Goal: Task Accomplishment & Management: Use online tool/utility

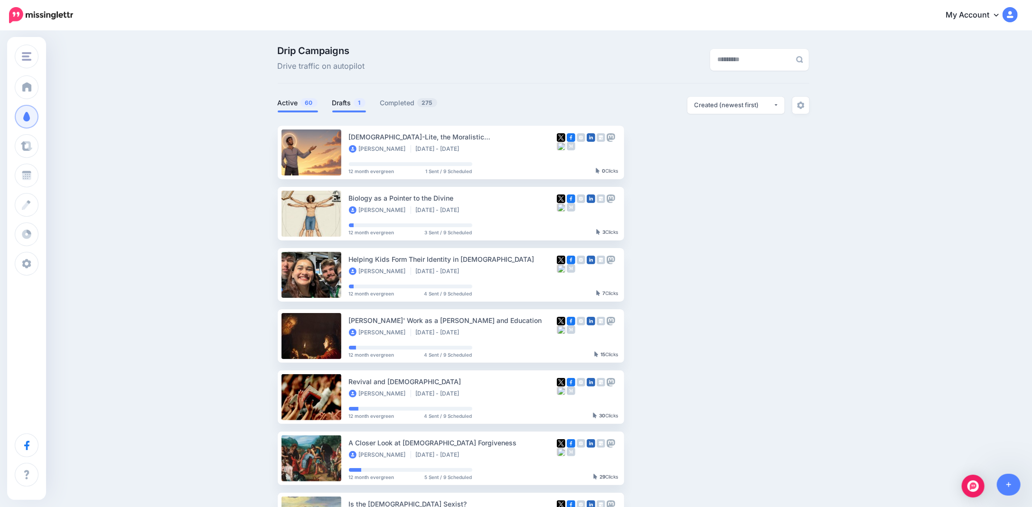
click at [342, 99] on link "Drafts 1" at bounding box center [349, 102] width 34 height 11
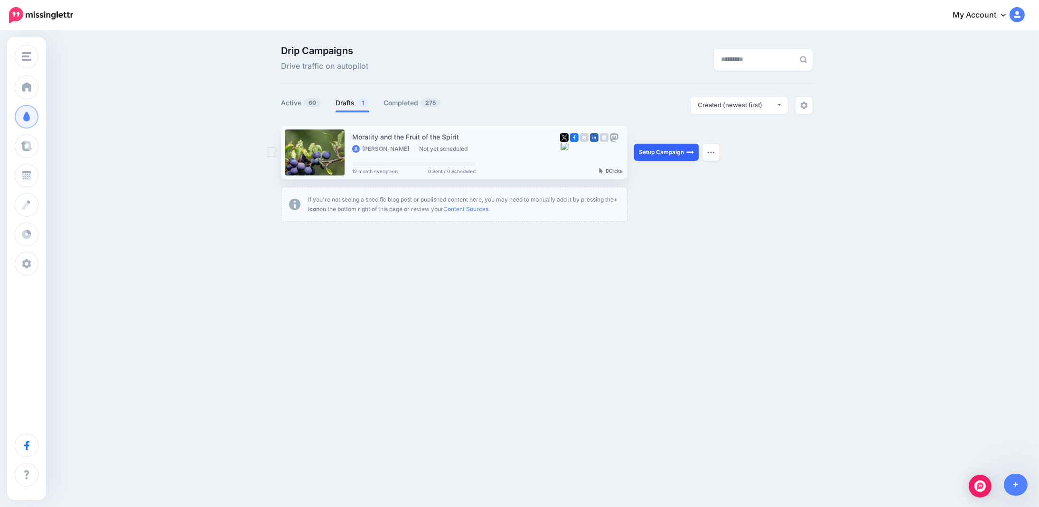
click at [655, 150] on link "Setup Campaign" at bounding box center [666, 152] width 65 height 17
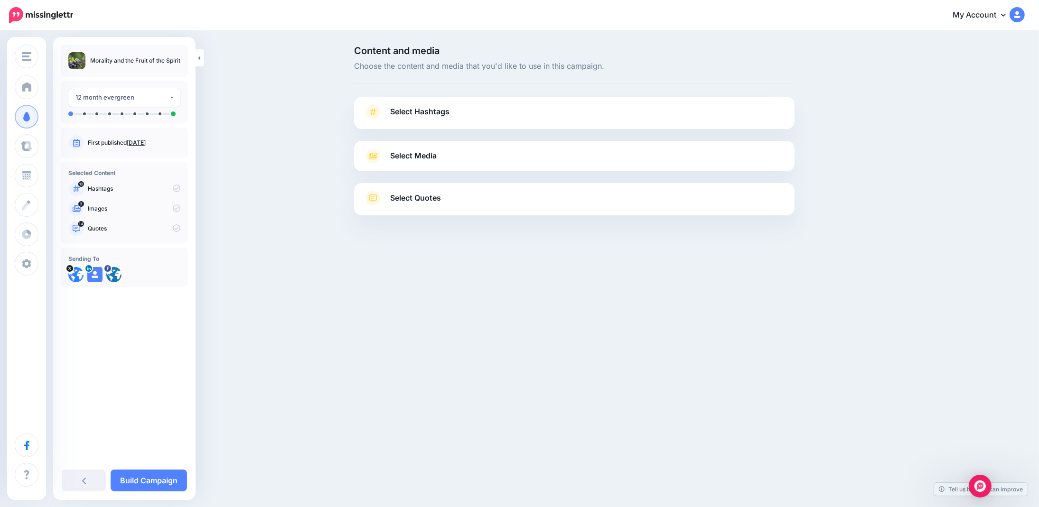
click at [402, 112] on span "Select Hashtags" at bounding box center [419, 111] width 59 height 13
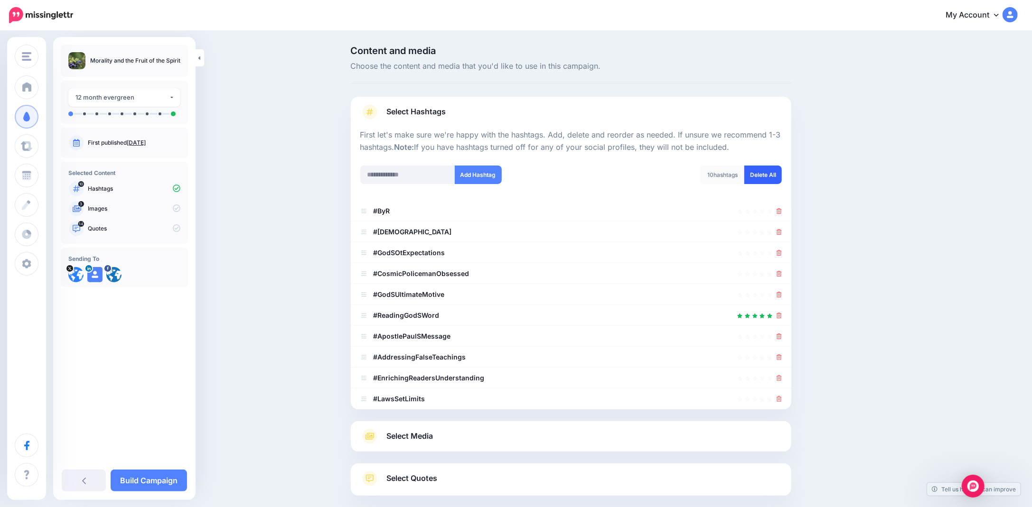
click at [770, 180] on link "Delete All" at bounding box center [762, 175] width 37 height 19
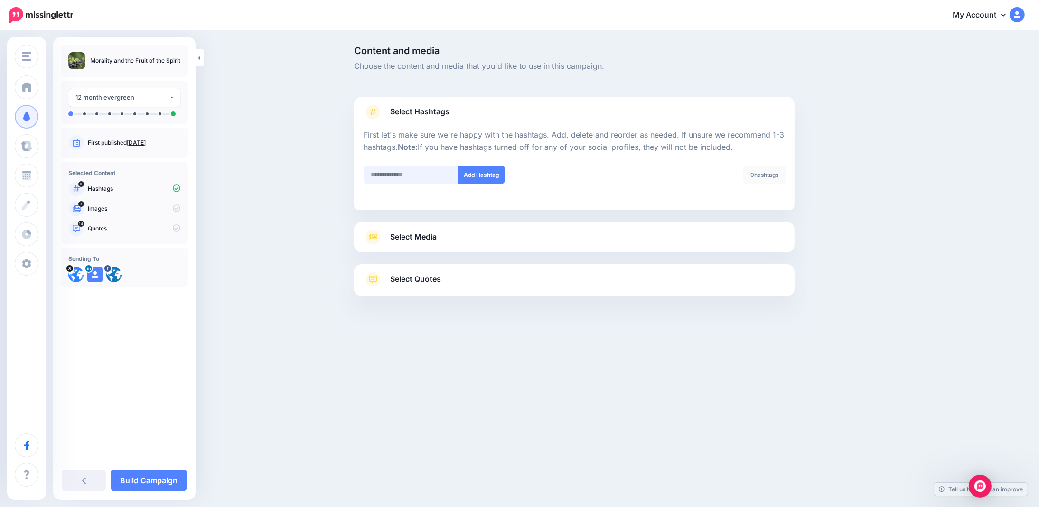
click at [381, 176] on input "text" at bounding box center [411, 175] width 95 height 19
type input "********"
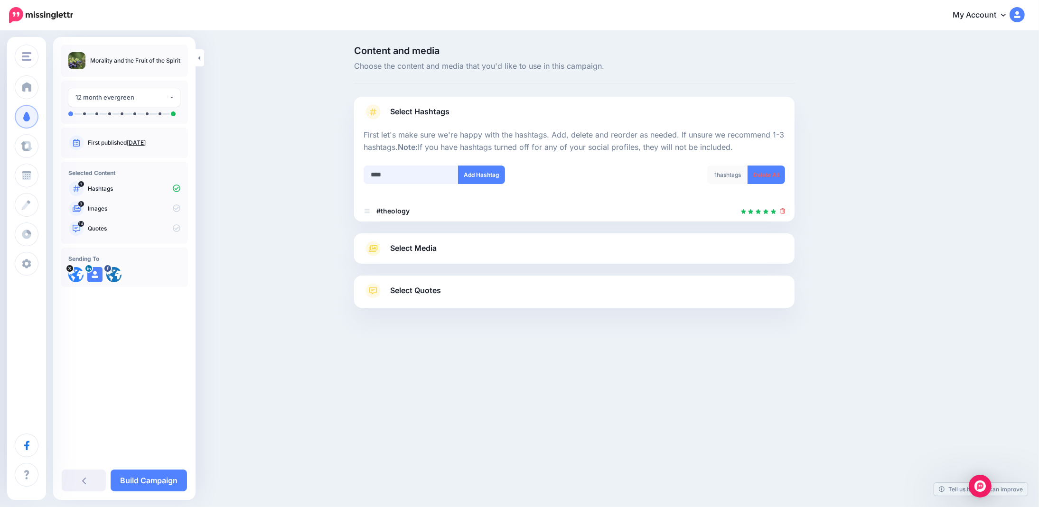
type input "*****"
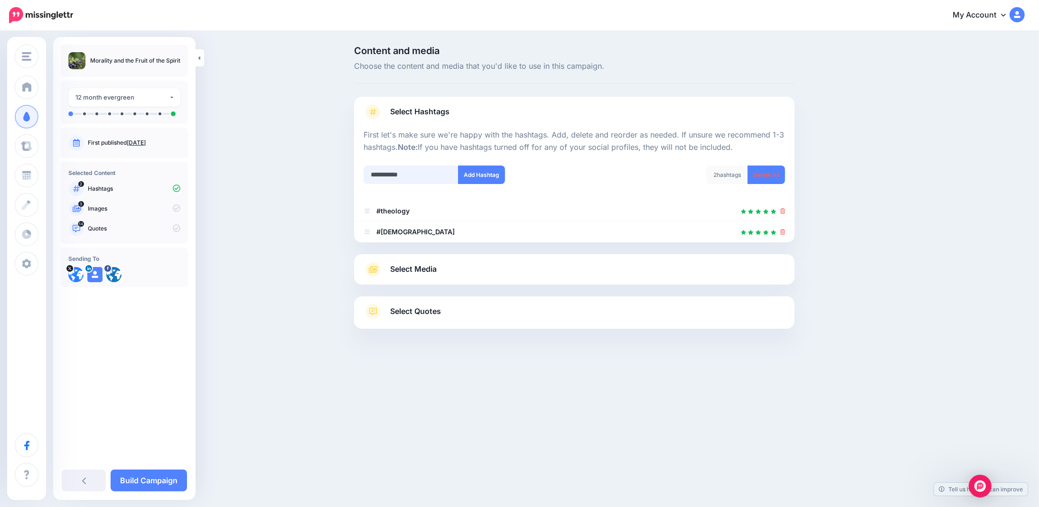
type input "**********"
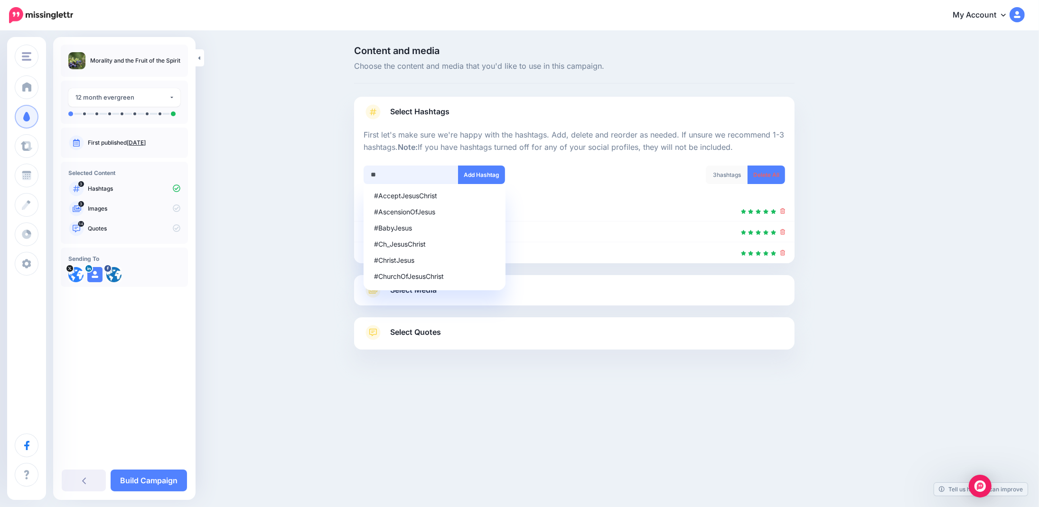
type input "*"
click at [286, 272] on div "Content and media Choose the content and media that you'd like to use in this c…" at bounding box center [519, 222] width 1039 height 380
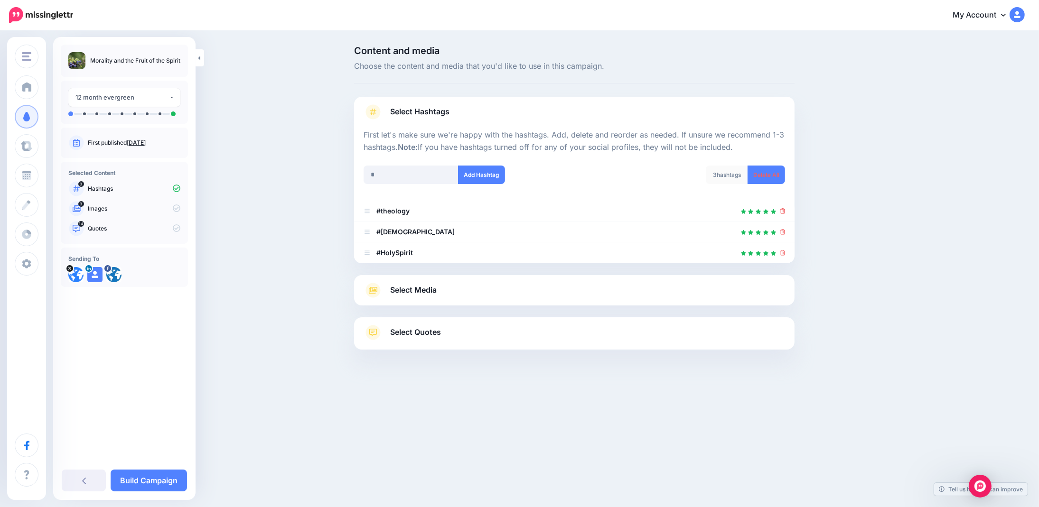
click at [401, 287] on span "Select Media" at bounding box center [413, 290] width 47 height 13
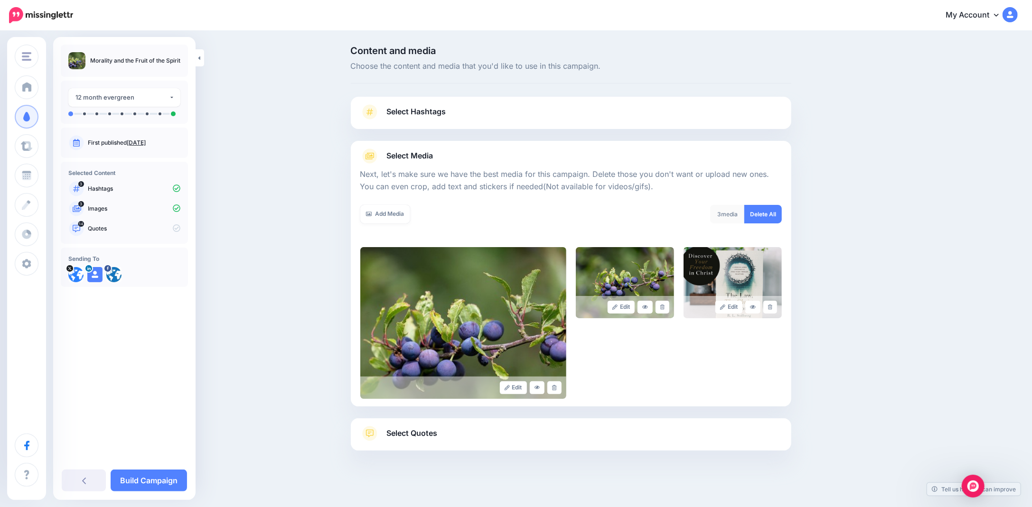
scroll to position [4, 0]
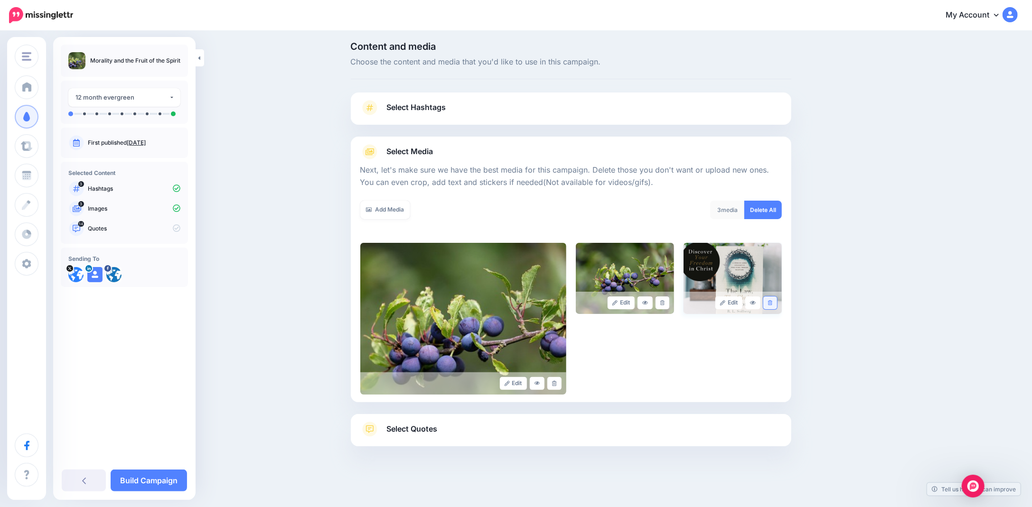
click at [775, 305] on link at bounding box center [770, 303] width 14 height 13
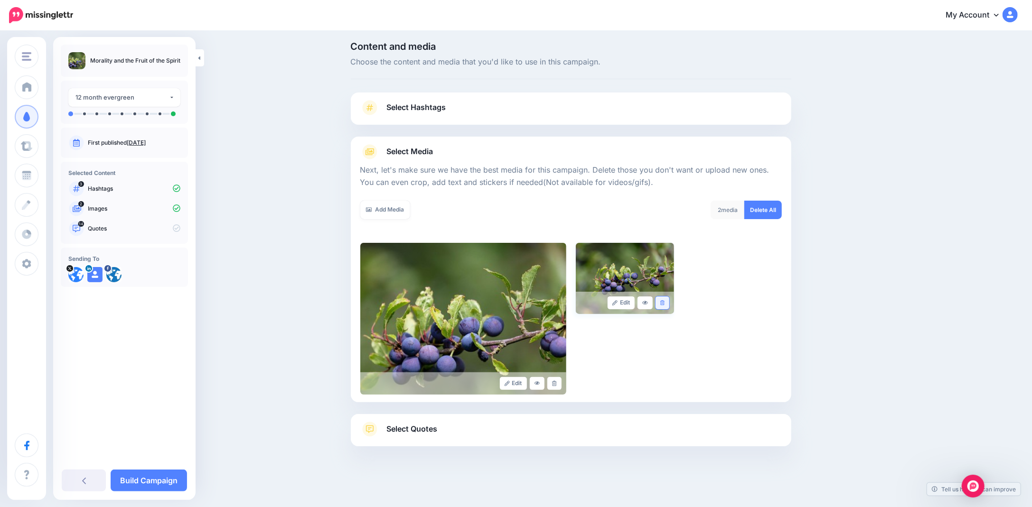
click at [664, 301] on icon at bounding box center [662, 302] width 4 height 5
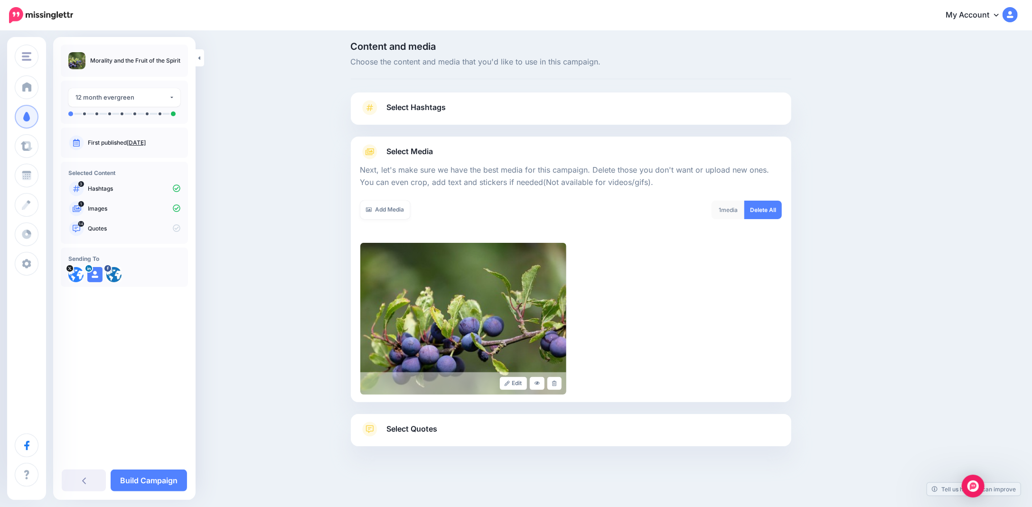
click at [428, 108] on span "Select Hashtags" at bounding box center [416, 107] width 59 height 13
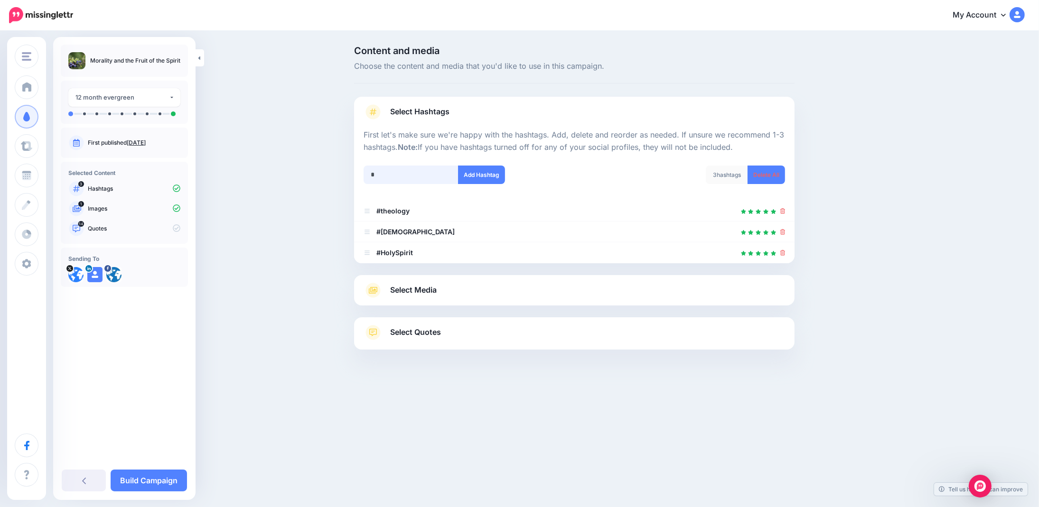
drag, startPoint x: 392, startPoint y: 172, endPoint x: 221, endPoint y: 155, distance: 171.3
click at [222, 156] on div "Content and media Choose the content and media that you'd like to use in this c…" at bounding box center [519, 222] width 1039 height 380
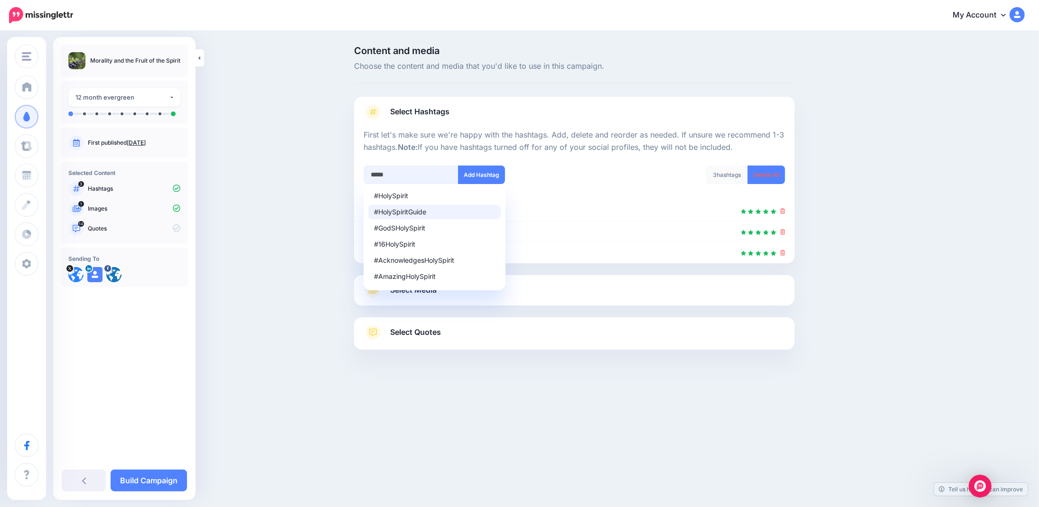
type input "******"
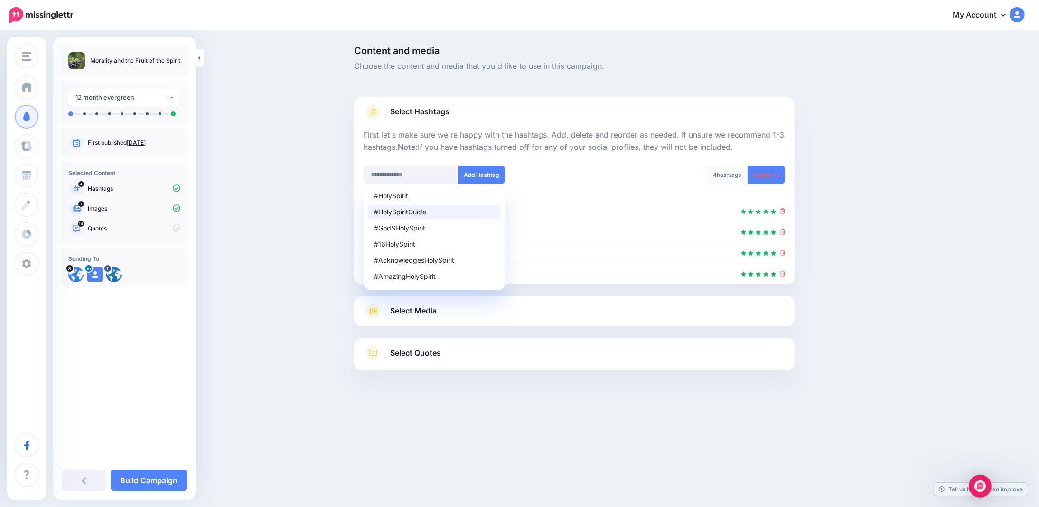
click at [296, 176] on div "Content and media Choose the content and media that you'd like to use in this c…" at bounding box center [519, 232] width 1039 height 401
click at [425, 309] on span "Select Media" at bounding box center [413, 311] width 47 height 13
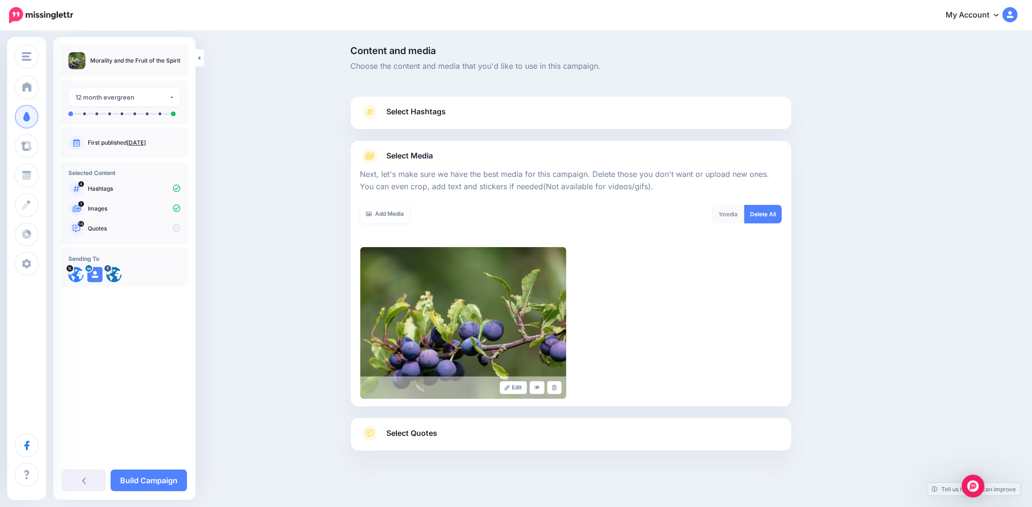
scroll to position [4, 0]
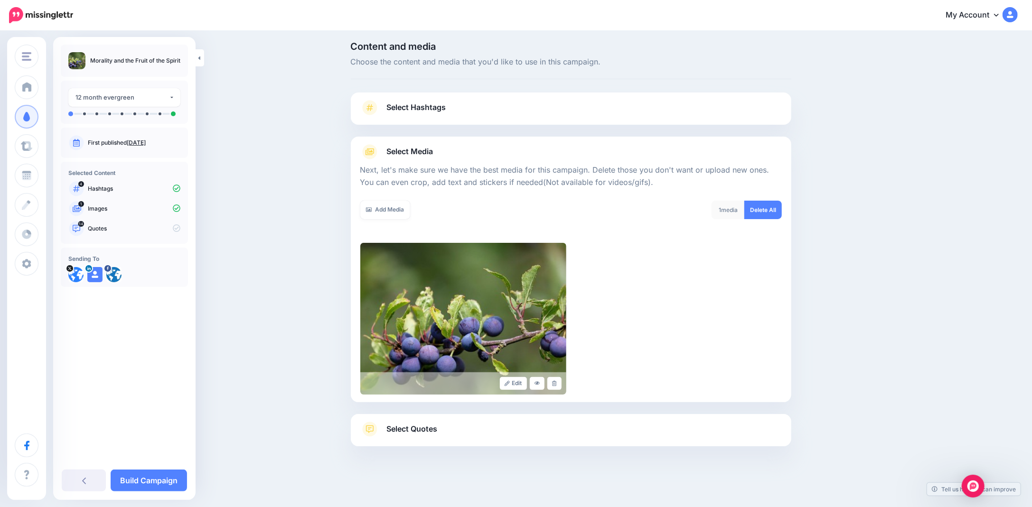
click at [409, 427] on span "Select Quotes" at bounding box center [412, 429] width 51 height 13
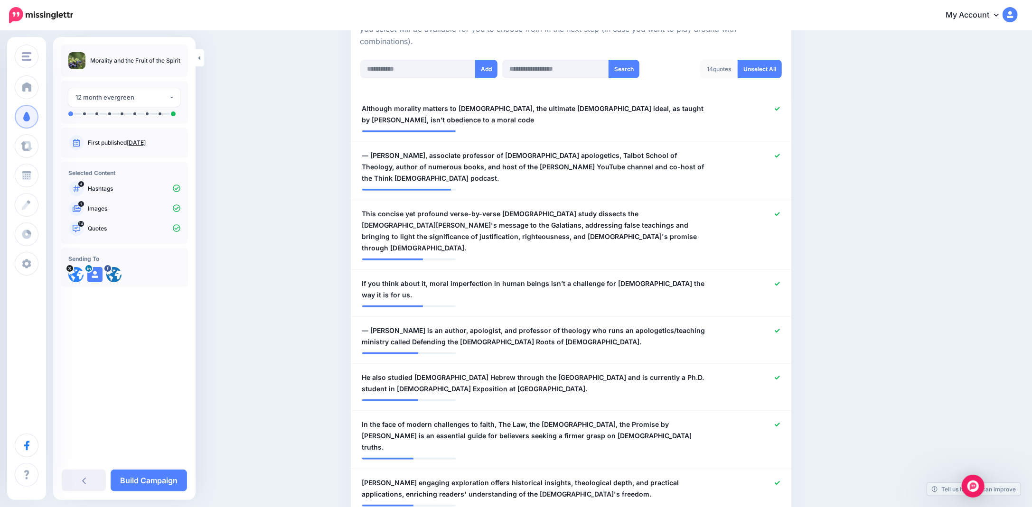
scroll to position [142, 0]
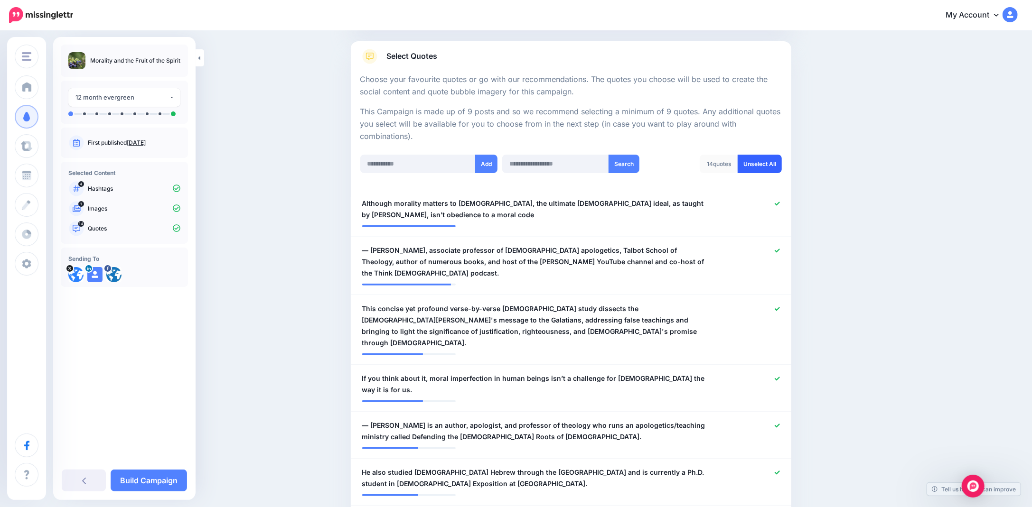
click at [768, 156] on link "Unselect All" at bounding box center [759, 164] width 44 height 19
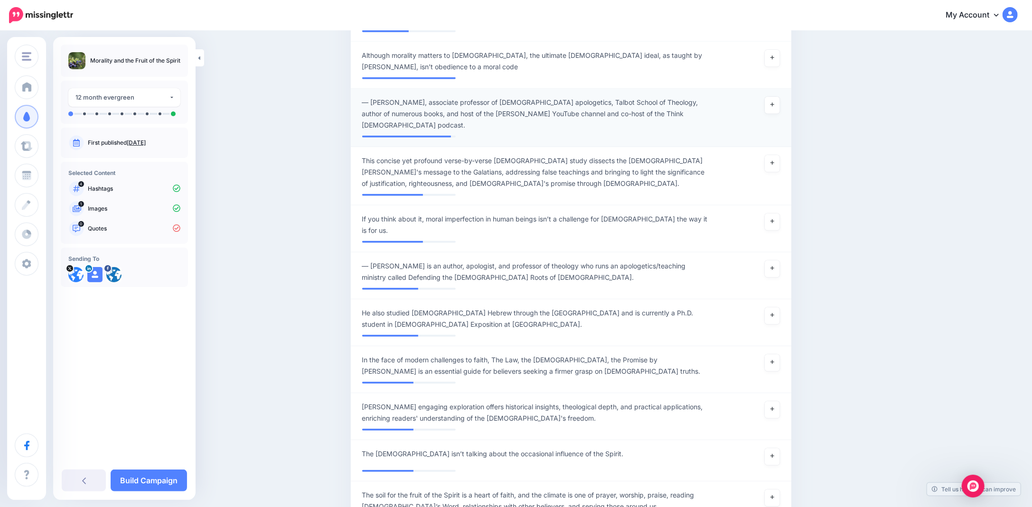
scroll to position [189, 0]
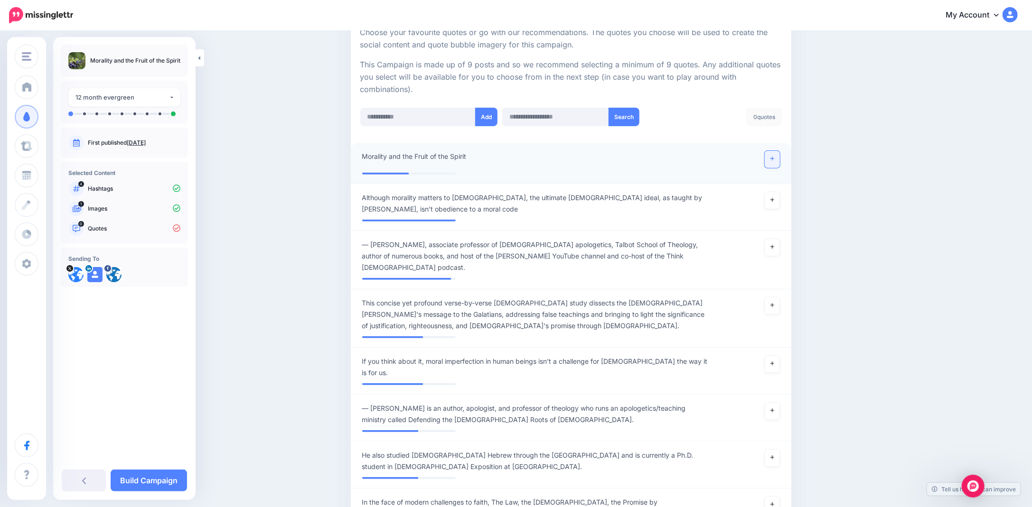
click at [775, 161] on link at bounding box center [771, 159] width 15 height 17
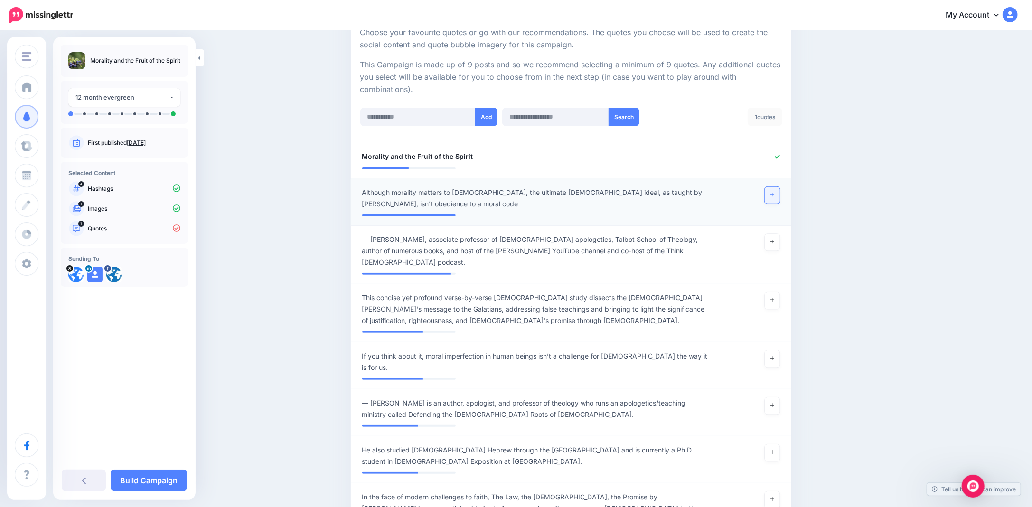
click at [775, 191] on link at bounding box center [771, 195] width 15 height 17
click at [394, 203] on span "Although morality matters to God, the ultimate Christian ideal, as taught by Je…" at bounding box center [535, 198] width 346 height 23
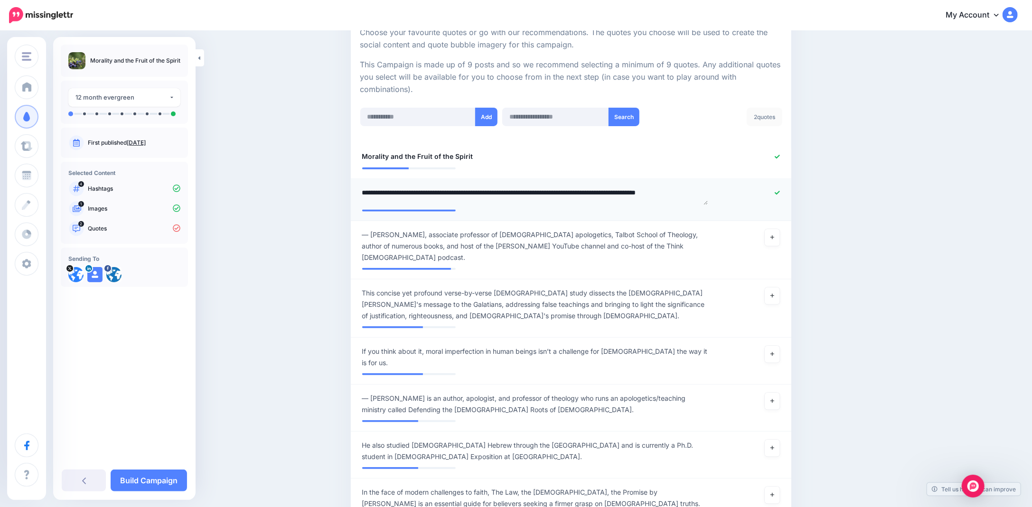
click at [401, 202] on textarea "**********" at bounding box center [535, 196] width 346 height 19
type textarea "**********"
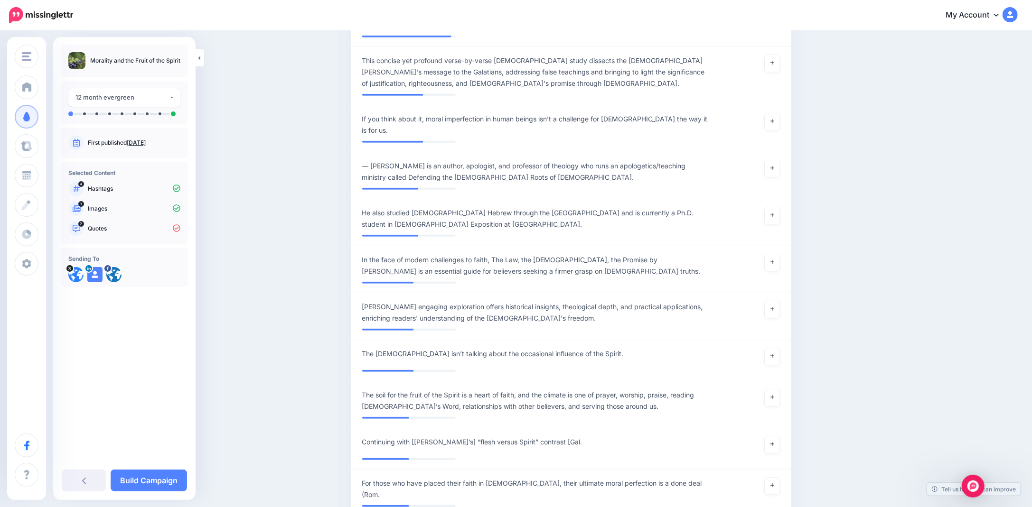
scroll to position [379, 0]
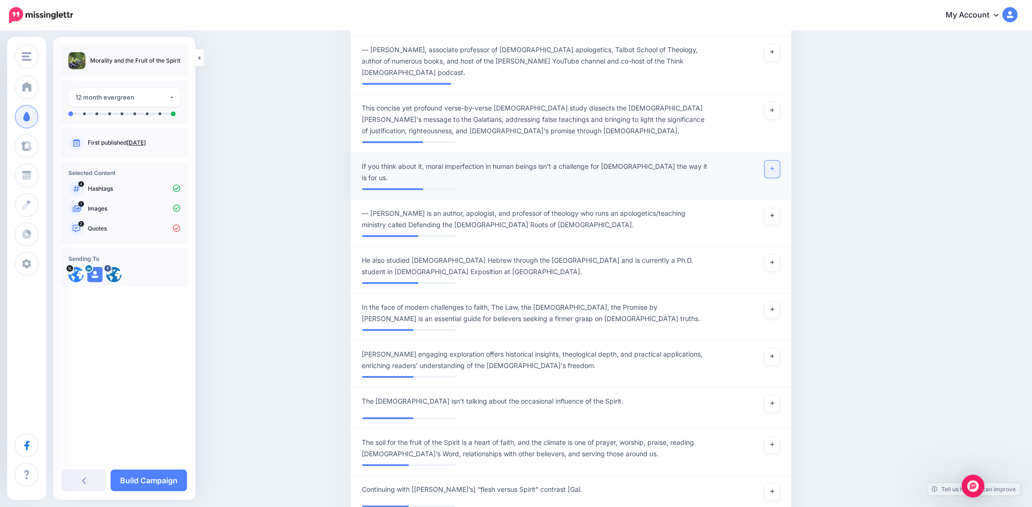
click at [774, 168] on icon at bounding box center [772, 169] width 4 height 4
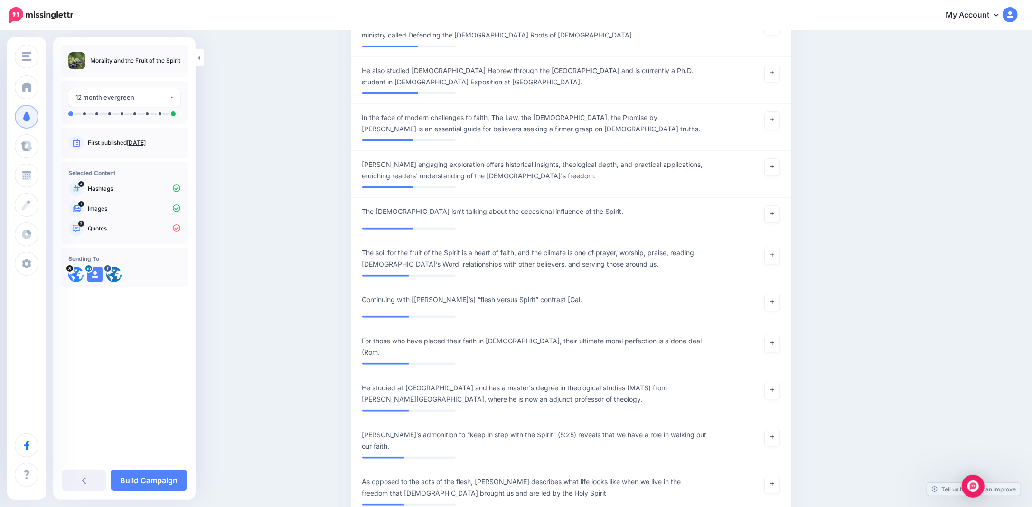
scroll to position [616, 0]
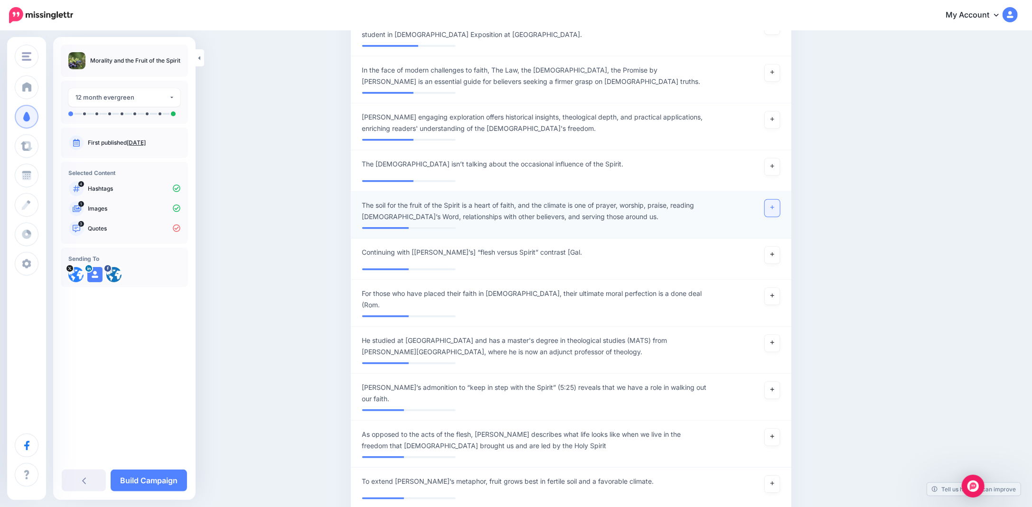
click at [775, 200] on link at bounding box center [771, 208] width 15 height 17
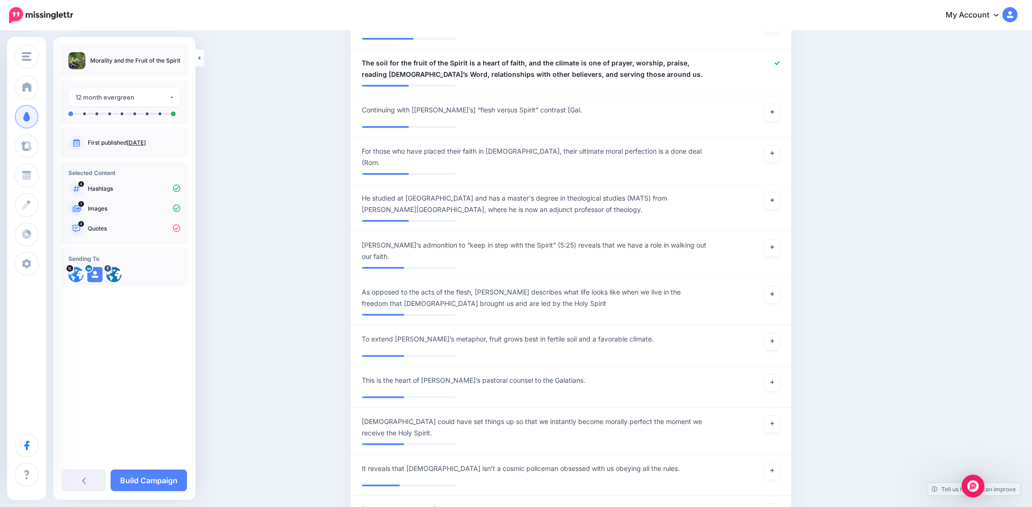
scroll to position [806, 0]
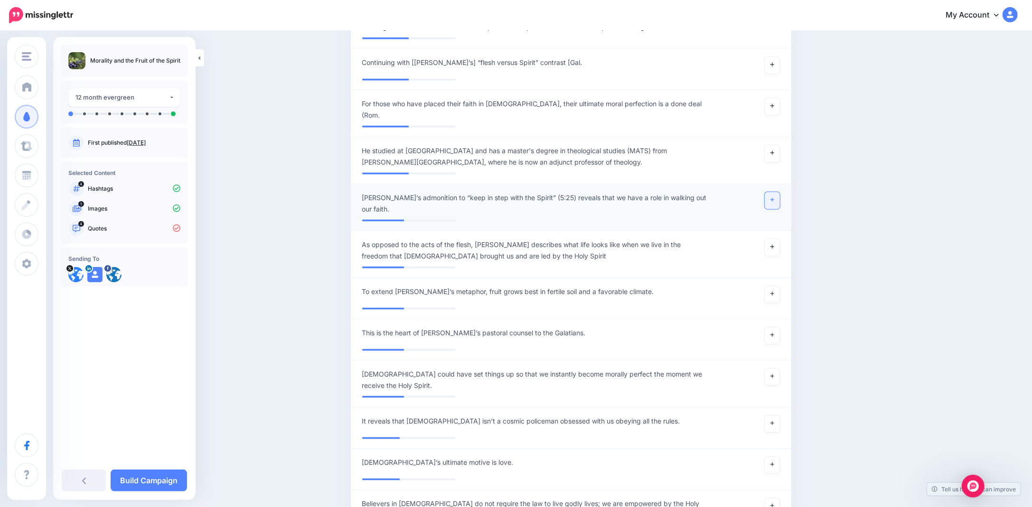
click at [780, 192] on link at bounding box center [771, 200] width 15 height 17
click at [514, 239] on span "As opposed to the acts of the flesh, Paul describes what life looks like when w…" at bounding box center [535, 250] width 346 height 23
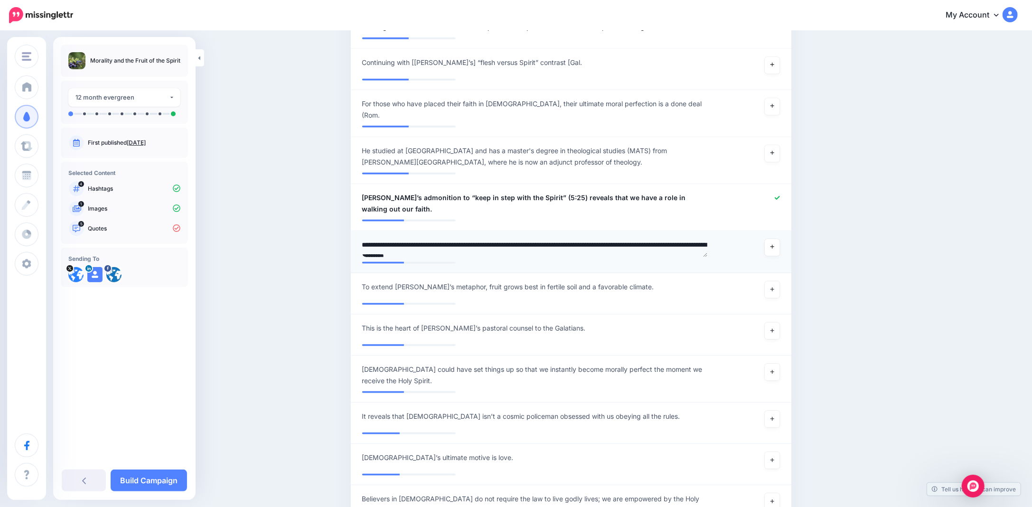
scroll to position [2, 0]
type textarea "**********"
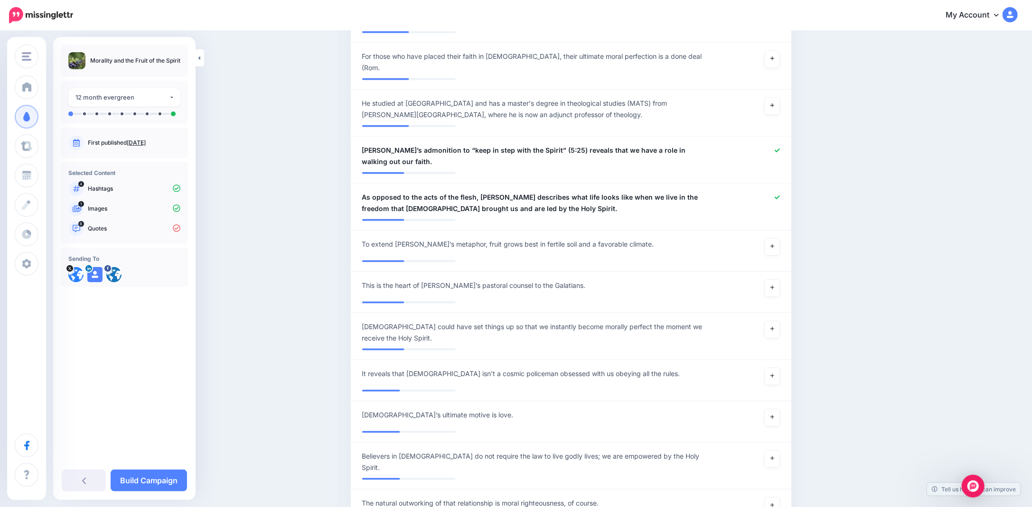
scroll to position [948, 0]
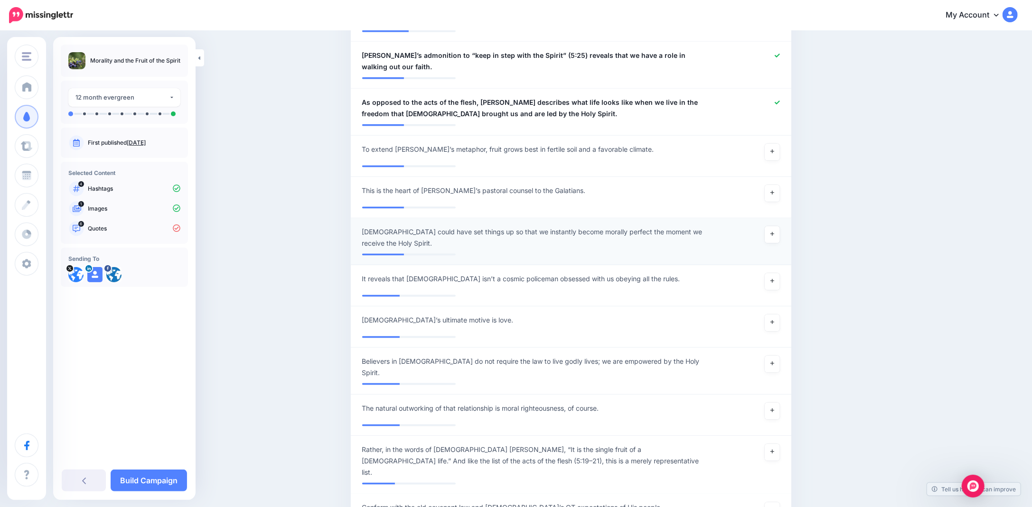
click at [786, 226] on div at bounding box center [751, 237] width 72 height 23
click at [778, 226] on link at bounding box center [771, 234] width 15 height 17
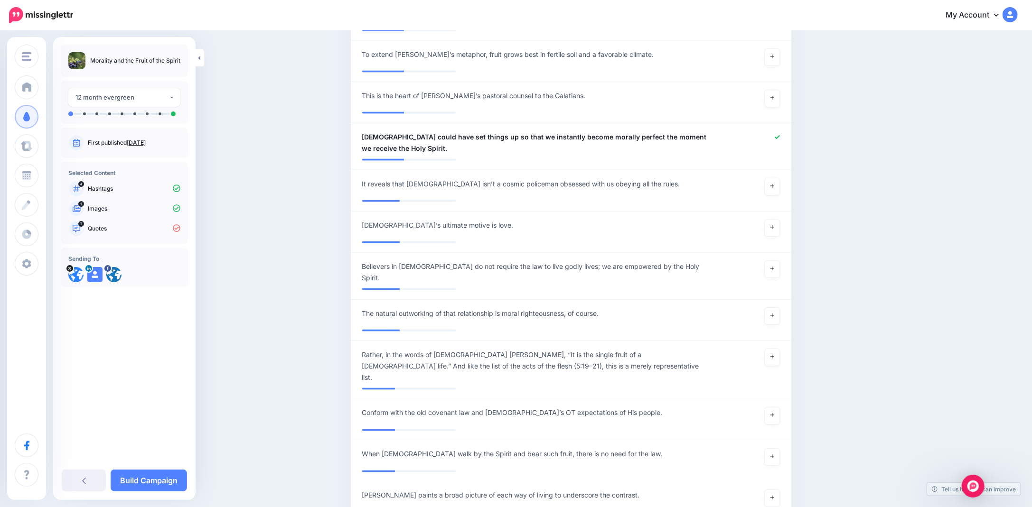
scroll to position [1091, 0]
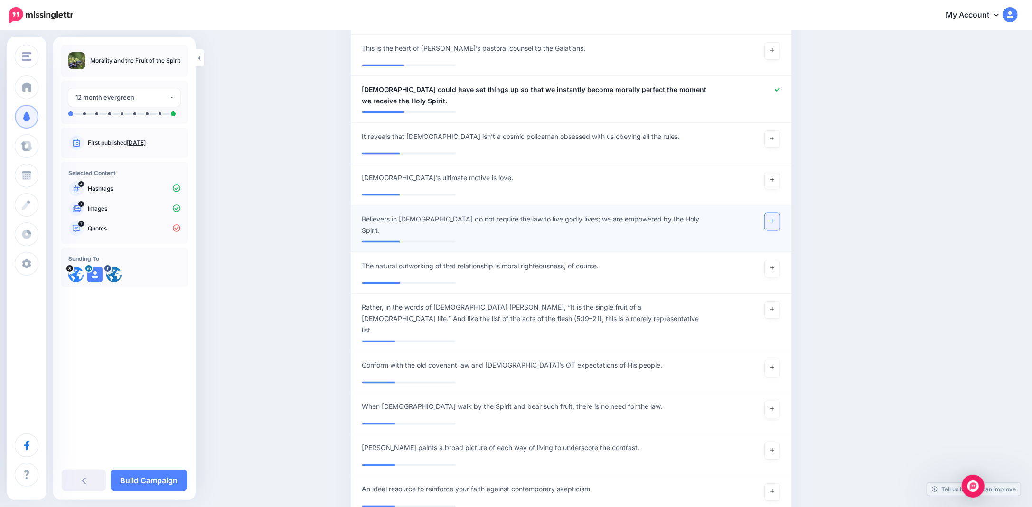
click at [779, 214] on link at bounding box center [771, 222] width 15 height 17
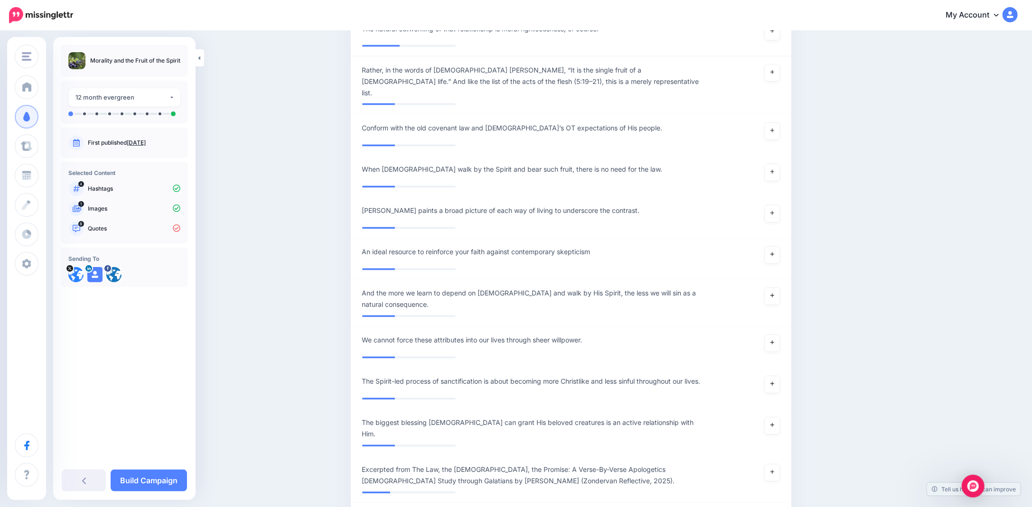
scroll to position [1423, 0]
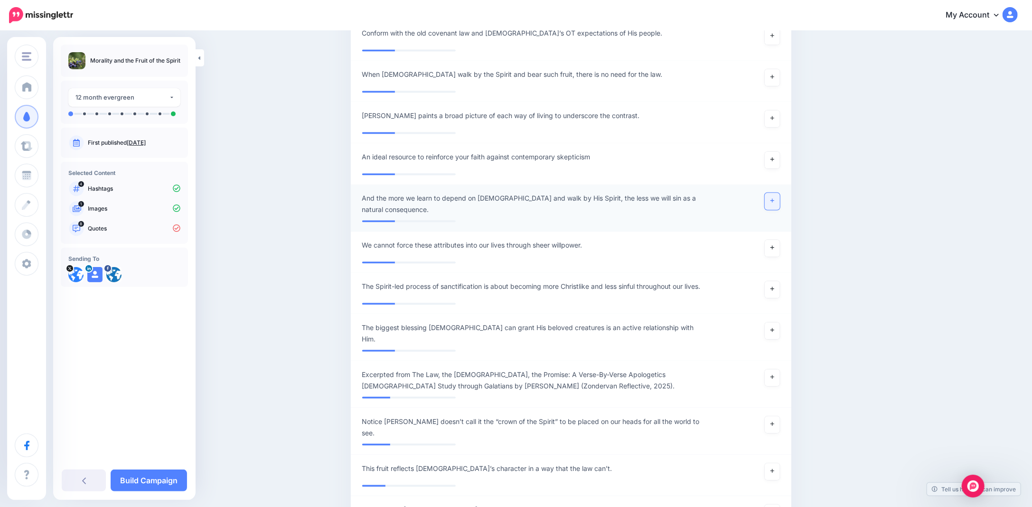
click at [779, 193] on link at bounding box center [771, 201] width 15 height 17
click at [776, 281] on link at bounding box center [771, 289] width 15 height 17
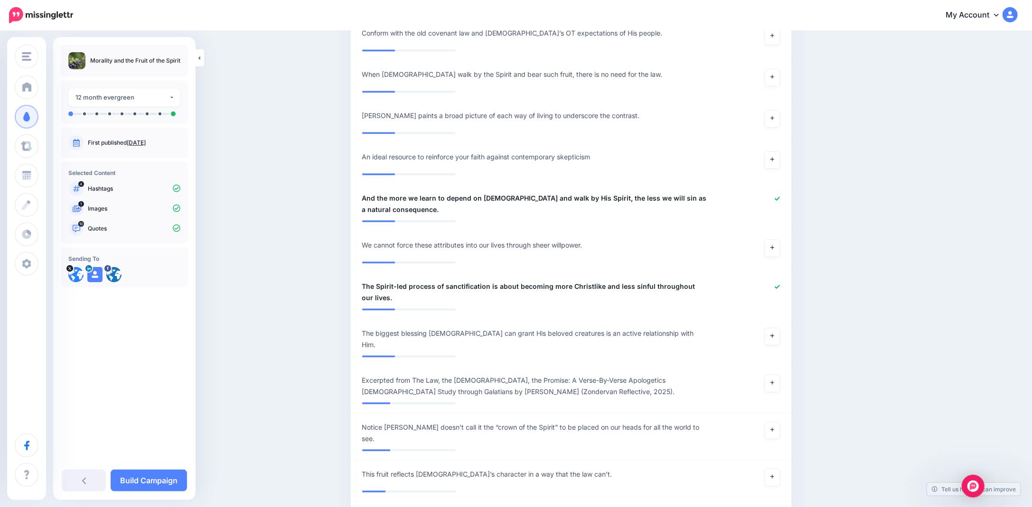
scroll to position [1470, 0]
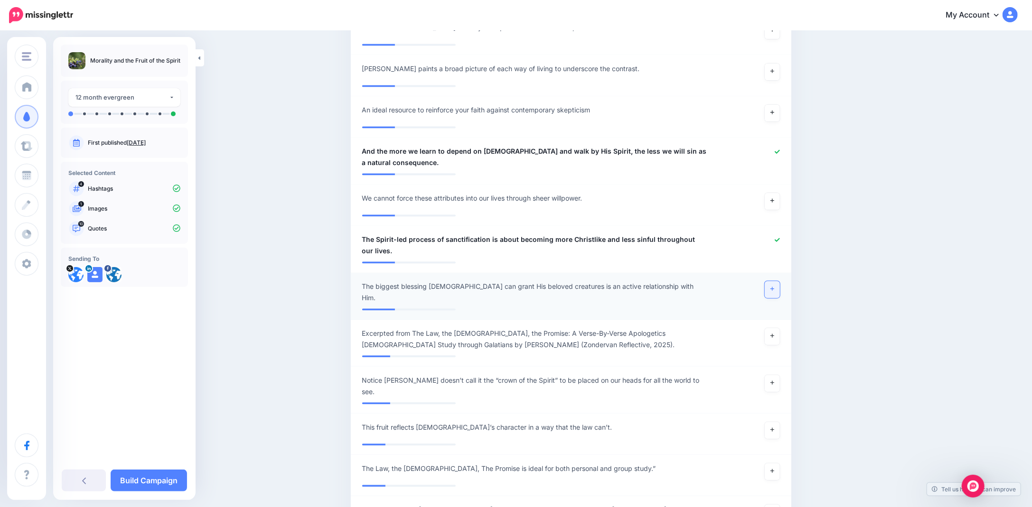
click at [777, 281] on link at bounding box center [771, 289] width 15 height 17
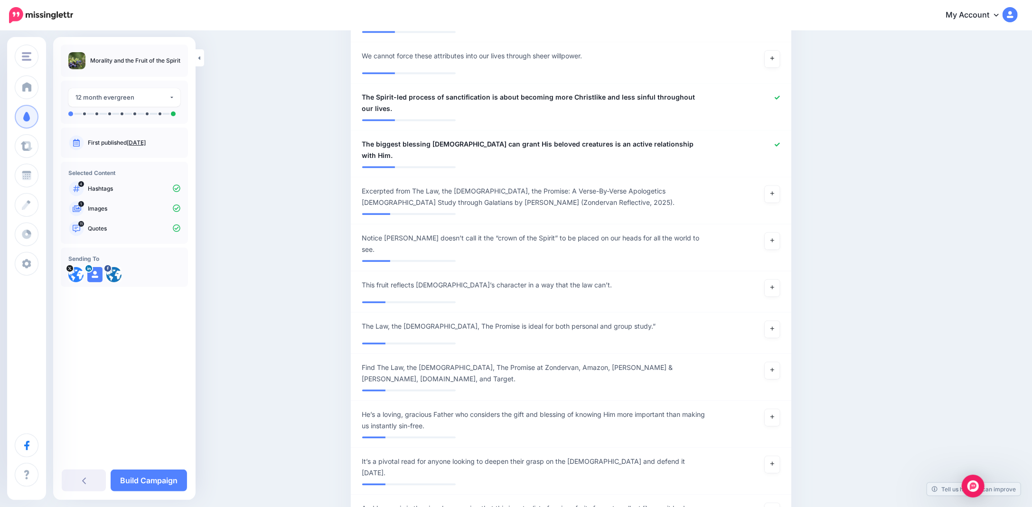
scroll to position [1707, 0]
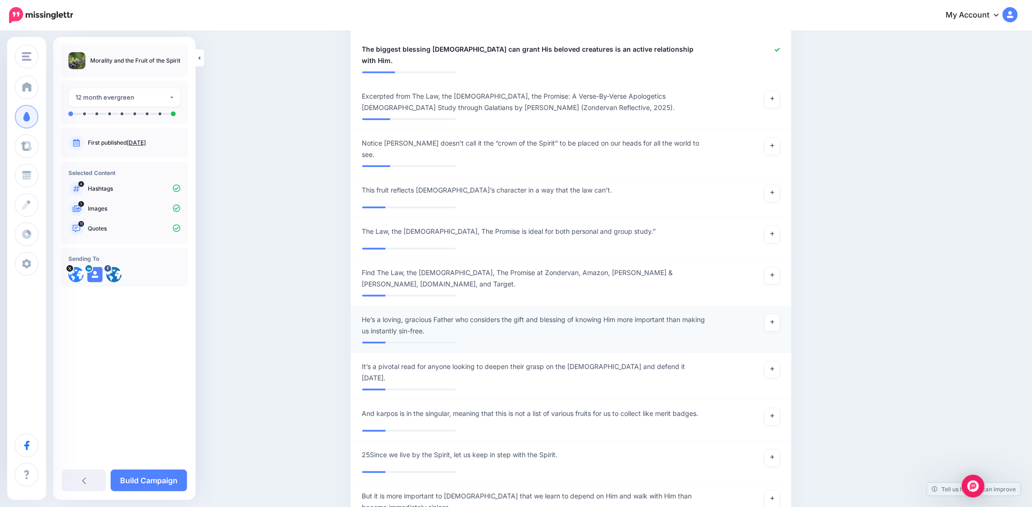
click at [387, 314] on span "He’s a loving, gracious Father who considers the gift and blessing of knowing H…" at bounding box center [535, 325] width 346 height 23
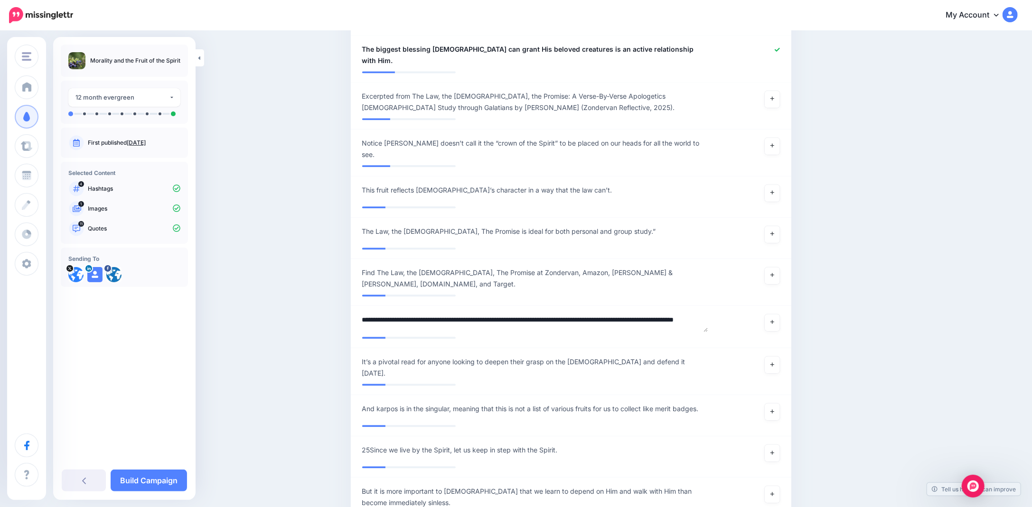
drag, startPoint x: 379, startPoint y: 252, endPoint x: 255, endPoint y: 256, distance: 123.4
click at [379, 314] on textarea "**********" at bounding box center [535, 323] width 346 height 19
type textarea "**********"
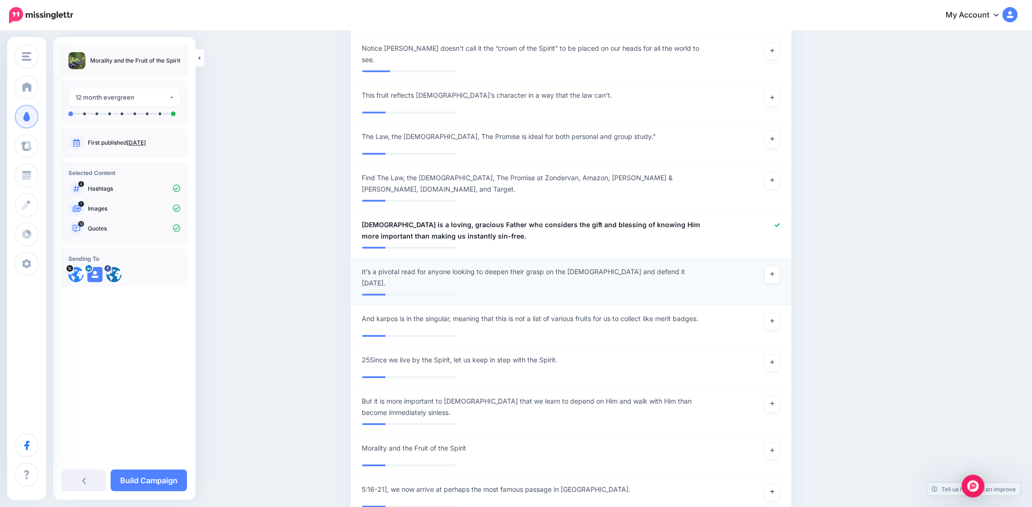
scroll to position [1850, 0]
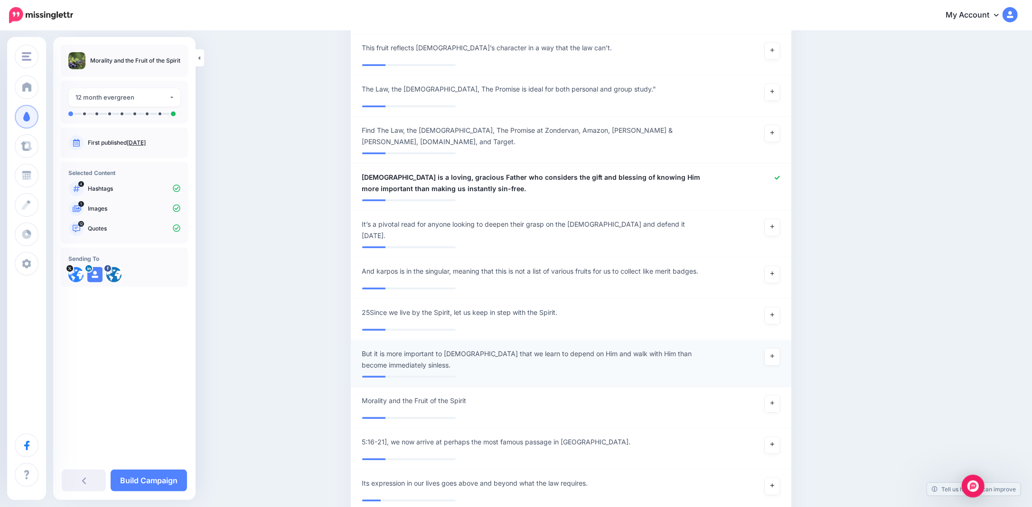
click at [384, 348] on span "But it is more important to God that we learn to depend on Him and walk with Hi…" at bounding box center [535, 359] width 346 height 23
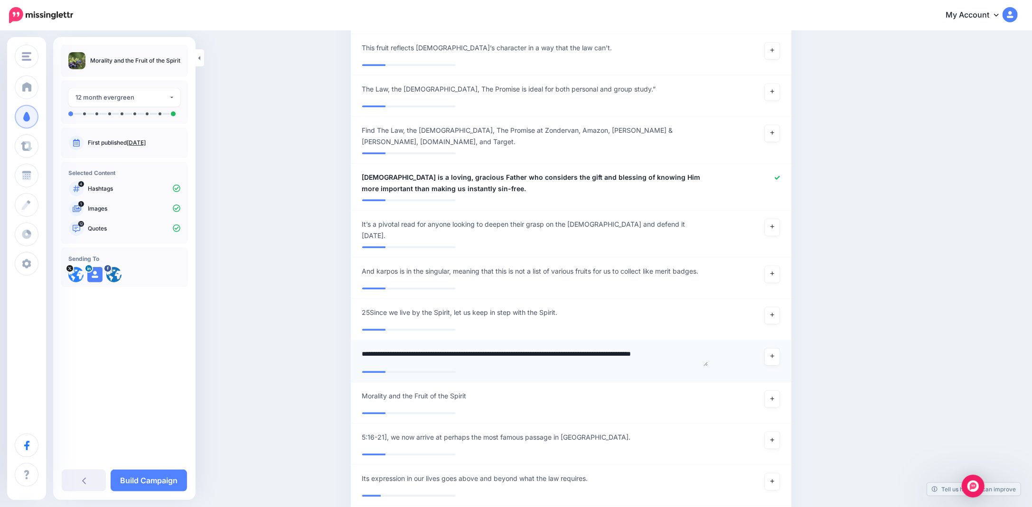
click at [382, 348] on textarea "**********" at bounding box center [535, 357] width 346 height 19
type textarea "**********"
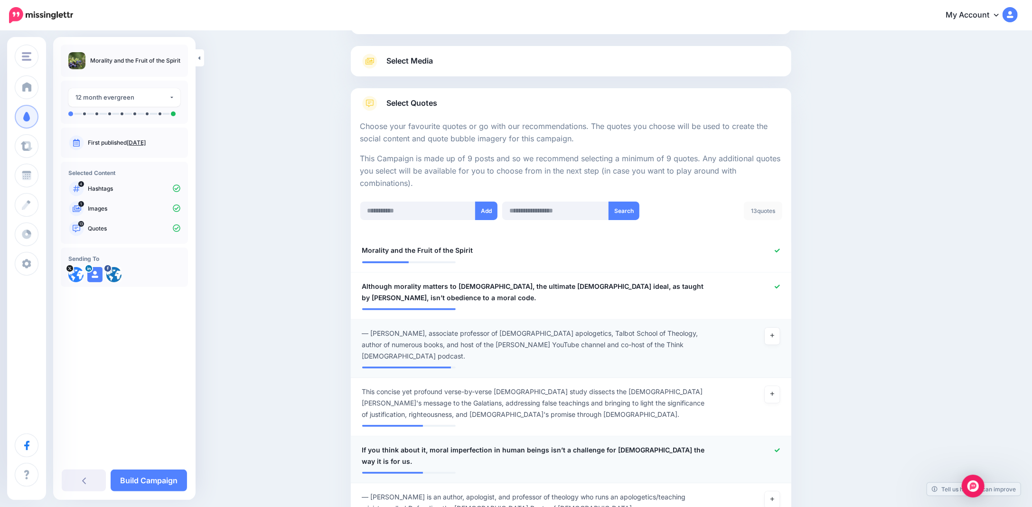
scroll to position [190, 0]
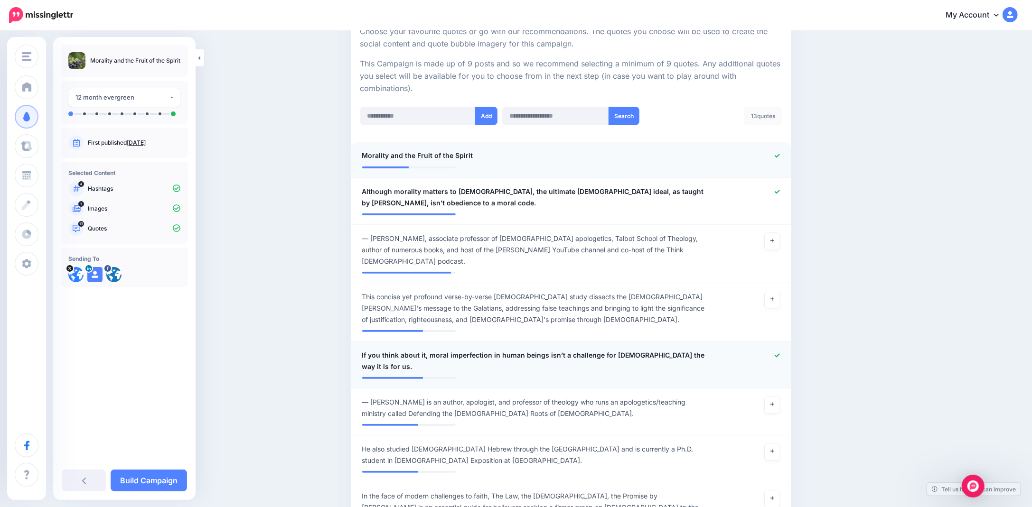
click at [783, 158] on div at bounding box center [751, 156] width 72 height 12
click at [433, 153] on span "Morality and the Fruit of the Spirit" at bounding box center [417, 155] width 111 height 11
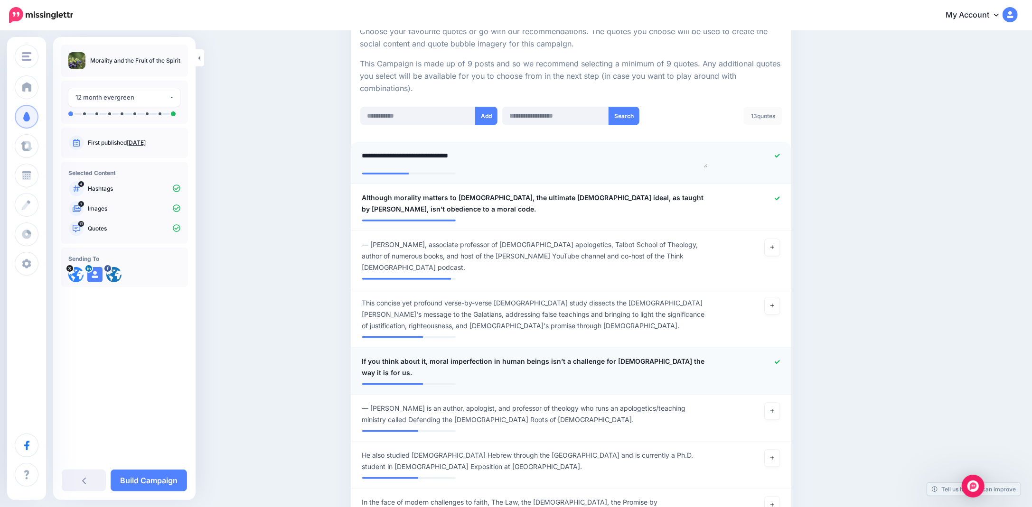
click at [429, 160] on textarea "**********" at bounding box center [535, 159] width 346 height 19
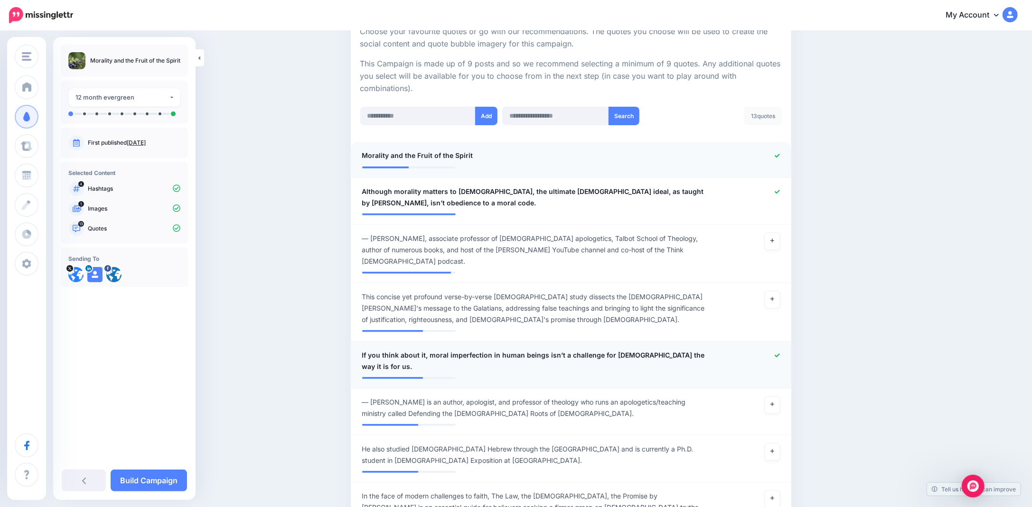
click at [780, 156] on icon at bounding box center [776, 155] width 5 height 5
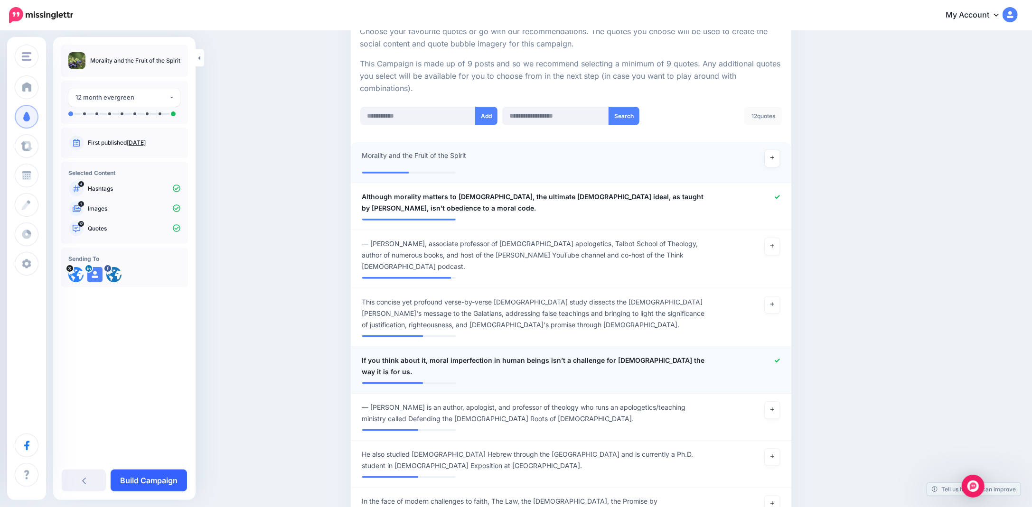
click at [158, 482] on link "Build Campaign" at bounding box center [149, 481] width 76 height 22
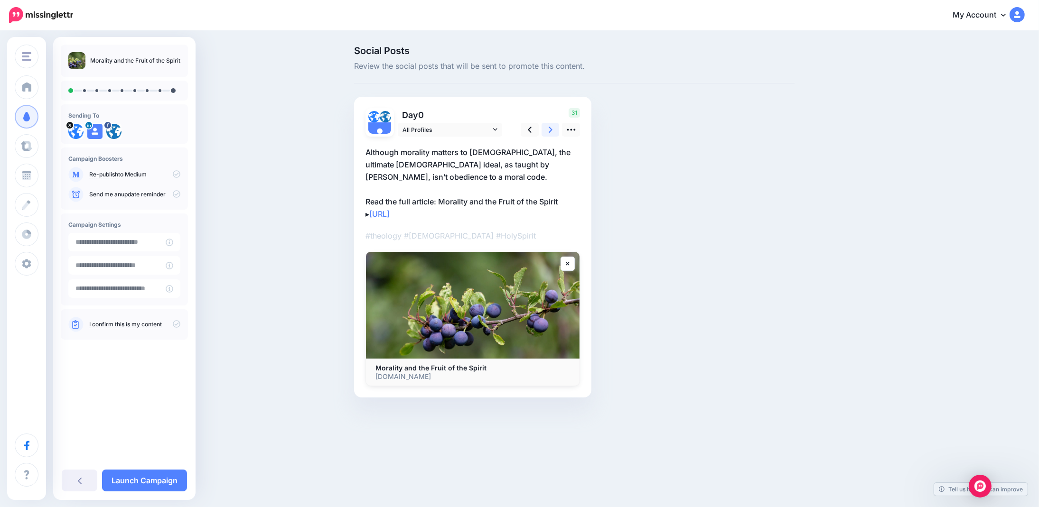
click at [551, 128] on icon at bounding box center [551, 130] width 4 height 10
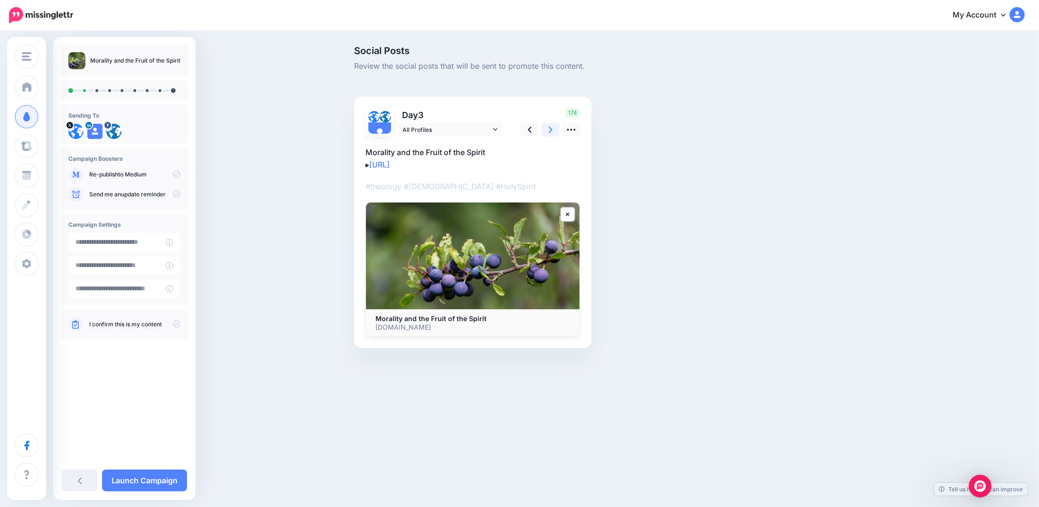
click at [549, 129] on icon at bounding box center [551, 130] width 4 height 10
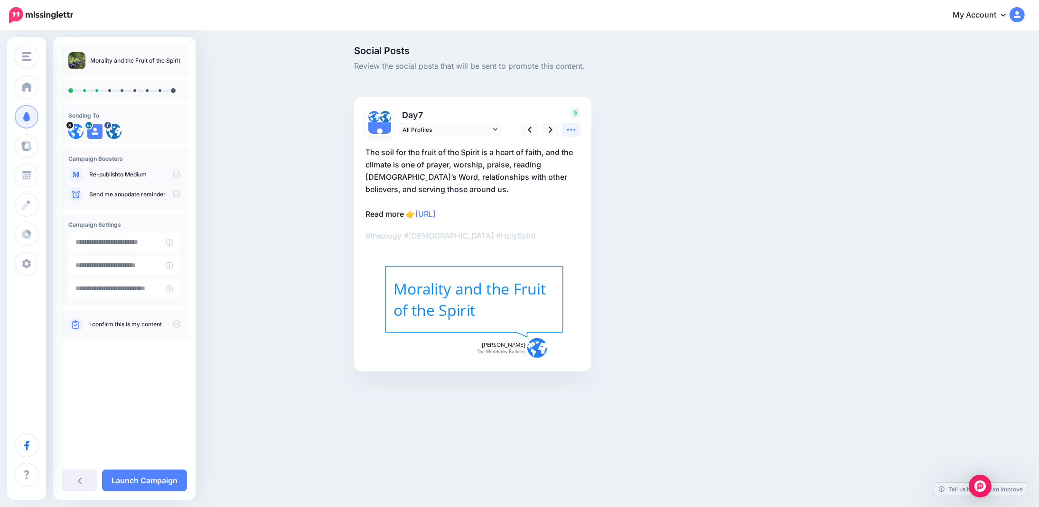
click at [568, 130] on icon at bounding box center [571, 130] width 9 height 2
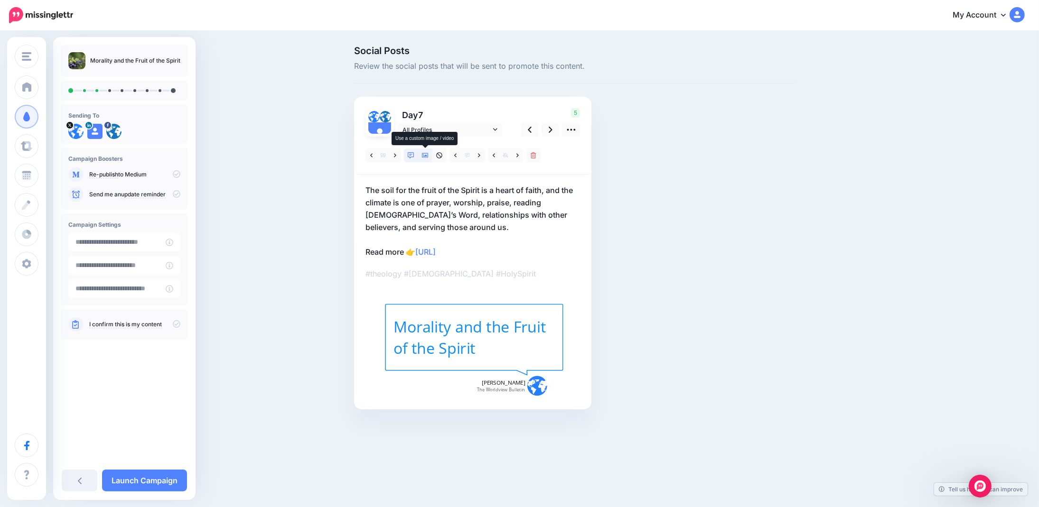
click at [426, 155] on icon at bounding box center [425, 155] width 7 height 5
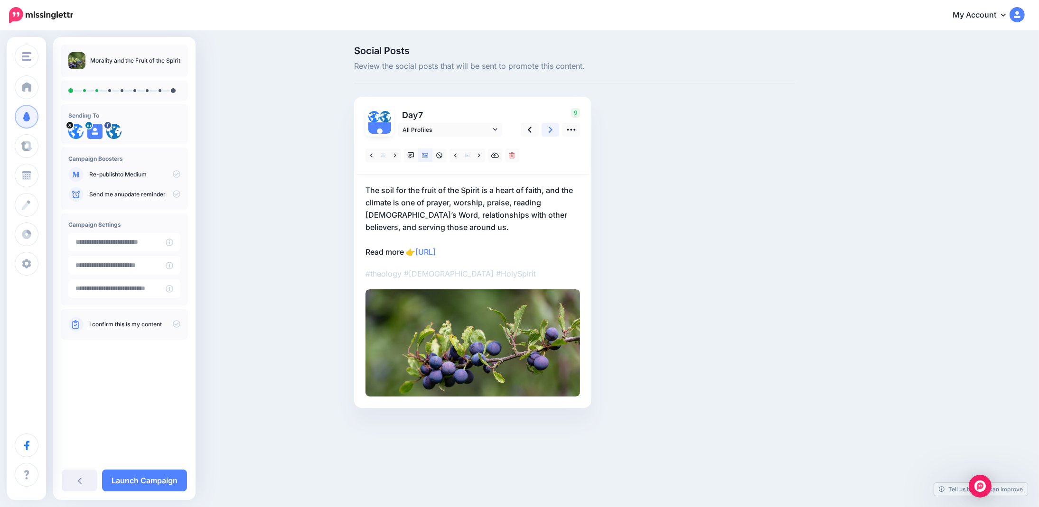
click at [551, 128] on icon at bounding box center [551, 130] width 4 height 10
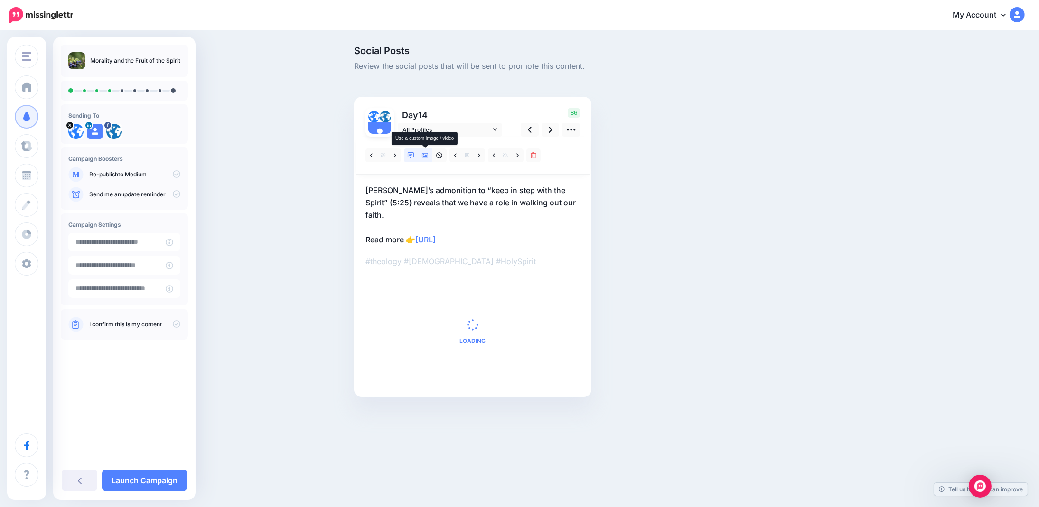
click at [423, 157] on icon at bounding box center [425, 155] width 7 height 5
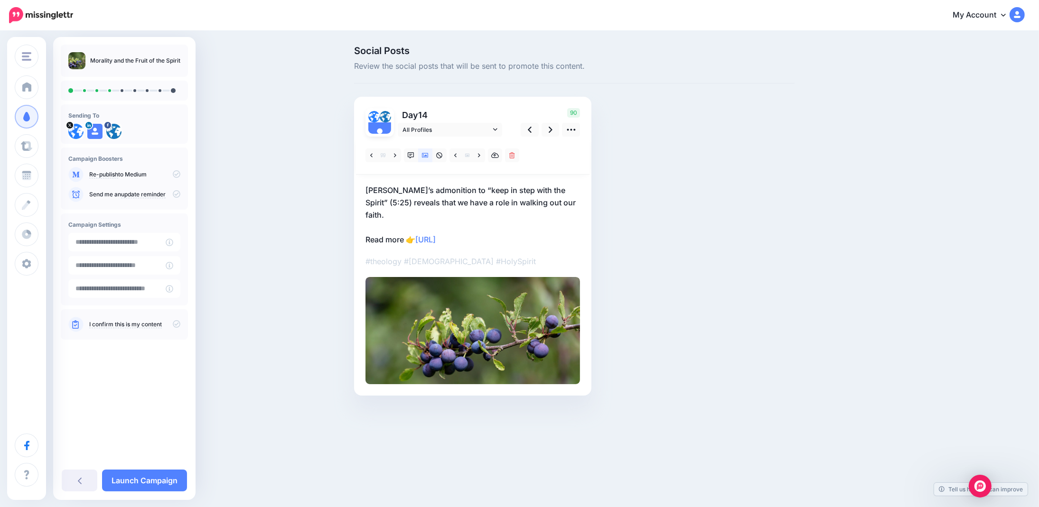
click at [562, 189] on p "Paul’s admonition to “keep in step with the Spirit” (5:25) reveals that we have…" at bounding box center [472, 215] width 214 height 62
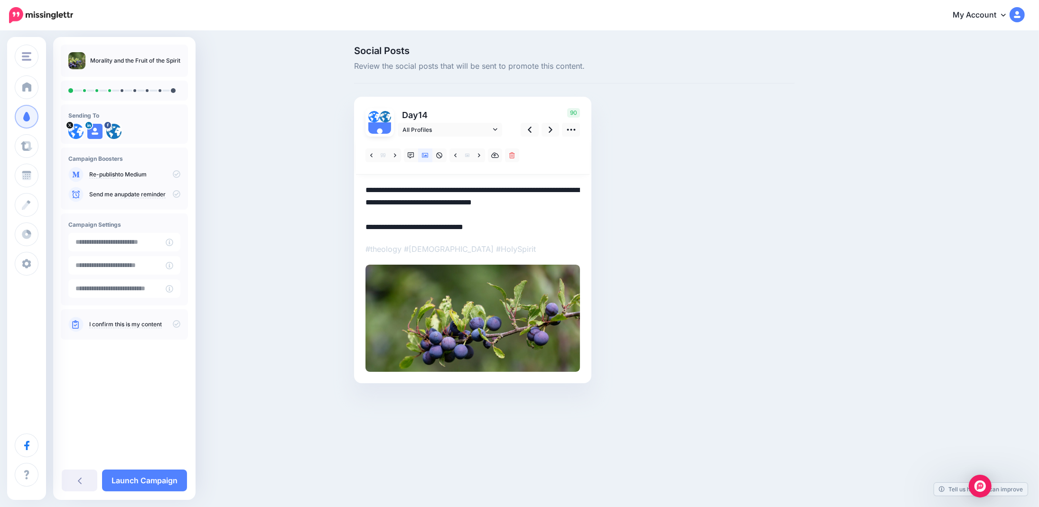
click at [565, 189] on textarea "**********" at bounding box center [472, 208] width 214 height 49
click at [710, 166] on div "Social Posts Review the social posts that will be sent to promote this content.…" at bounding box center [574, 229] width 455 height 366
click at [547, 131] on link at bounding box center [550, 130] width 18 height 14
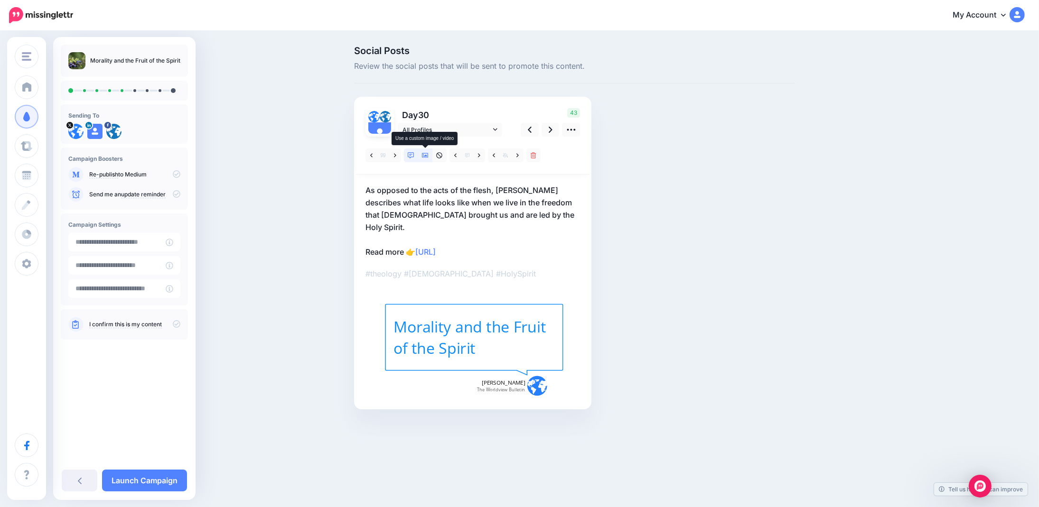
click at [425, 153] on icon at bounding box center [425, 155] width 7 height 5
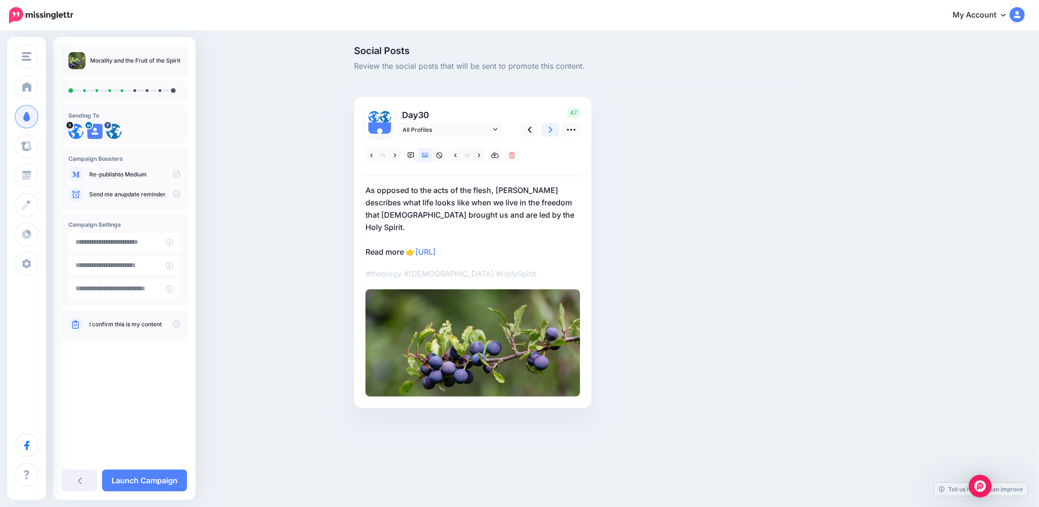
click at [550, 128] on icon at bounding box center [551, 130] width 4 height 6
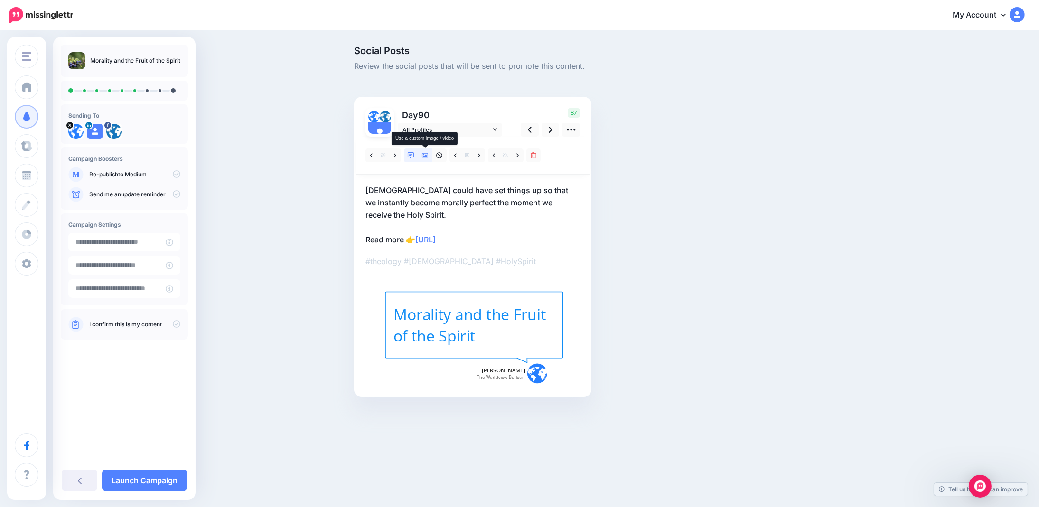
click at [423, 156] on icon at bounding box center [425, 155] width 7 height 5
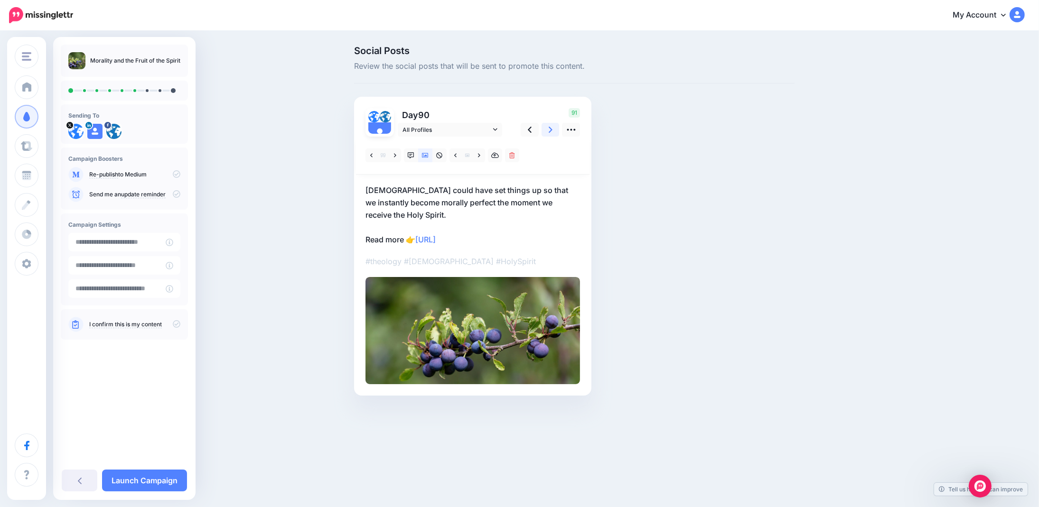
click at [547, 131] on link at bounding box center [550, 130] width 18 height 14
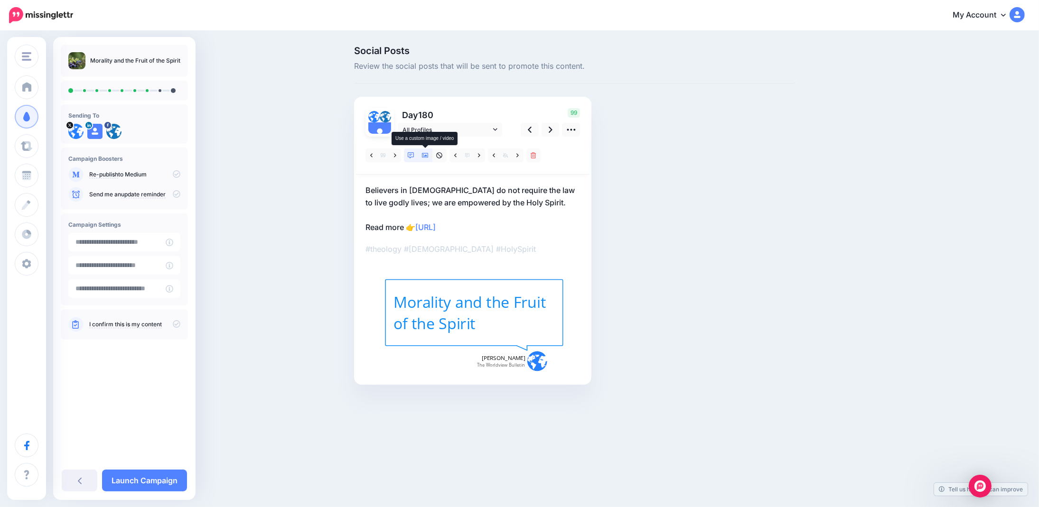
click at [425, 154] on icon at bounding box center [425, 155] width 7 height 7
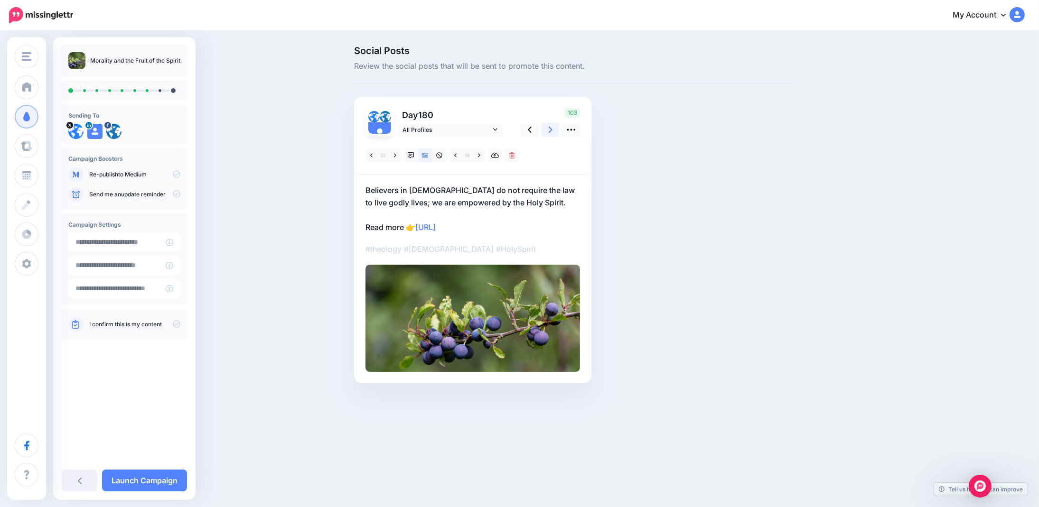
click at [553, 130] on link at bounding box center [550, 130] width 18 height 14
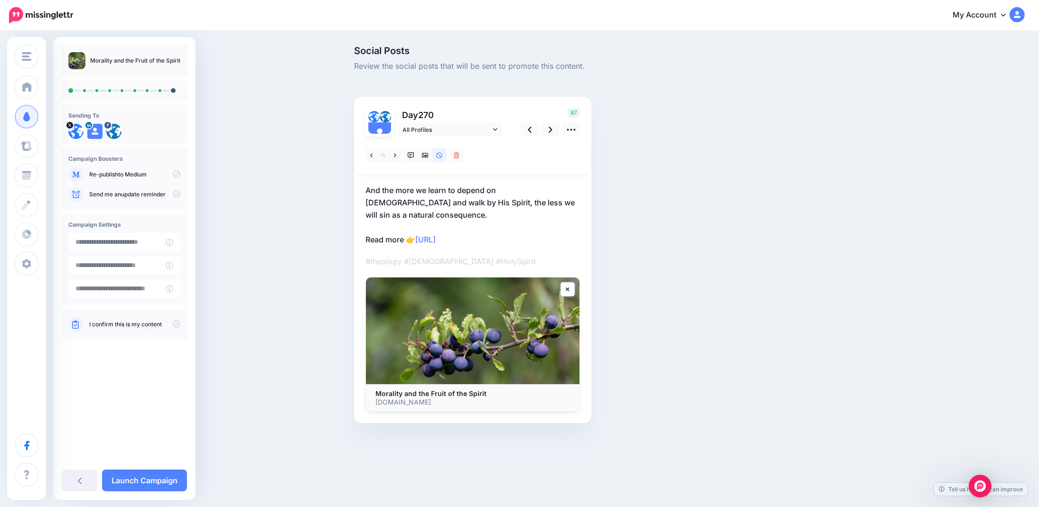
click at [386, 187] on p "And the more we learn to depend on Jesus and walk by His Spirit, the less we wi…" at bounding box center [472, 215] width 214 height 62
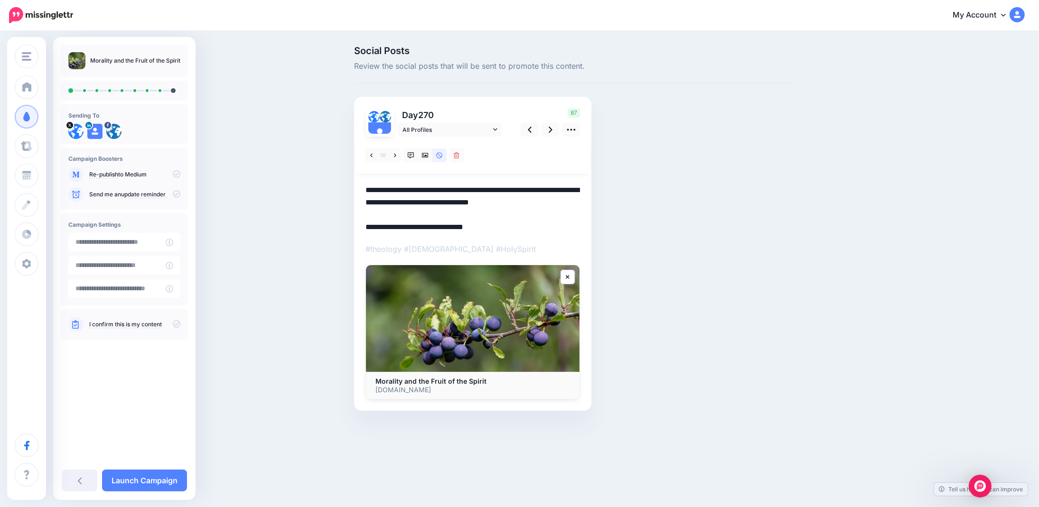
click at [386, 187] on textarea "**********" at bounding box center [472, 208] width 214 height 49
type textarea "**********"
click at [735, 168] on div "Social Posts Review the social posts that will be sent to promote this content.…" at bounding box center [574, 242] width 455 height 393
click at [556, 129] on link at bounding box center [550, 130] width 18 height 14
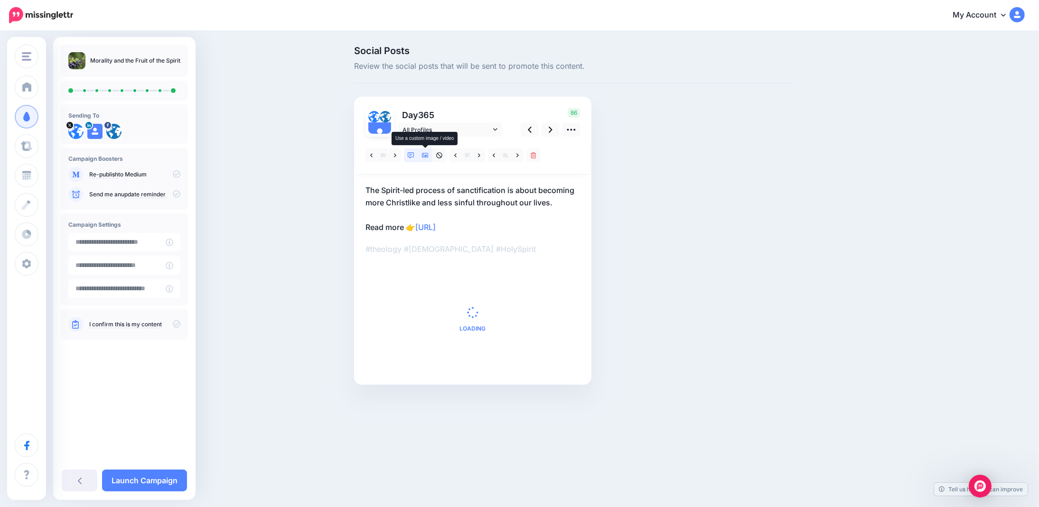
click at [429, 156] on link at bounding box center [425, 156] width 14 height 14
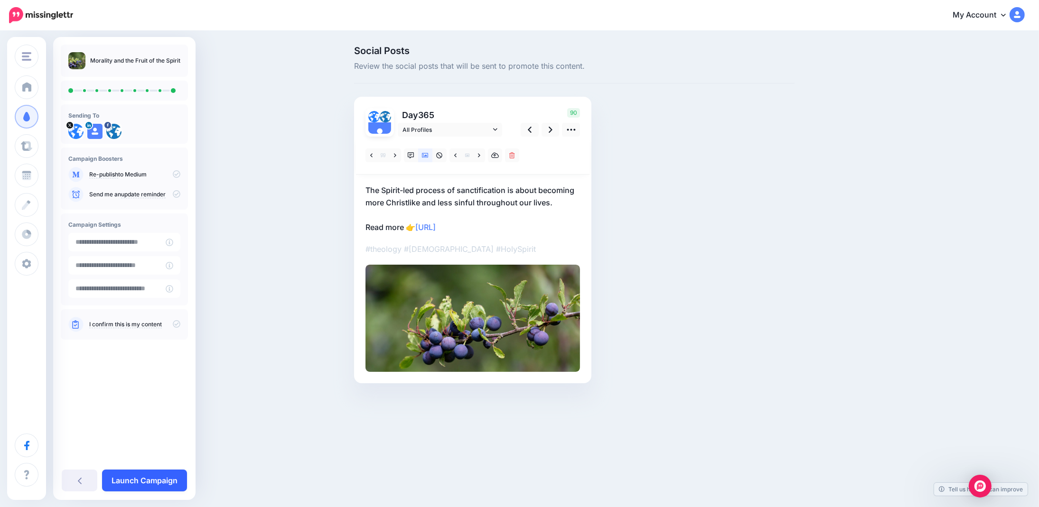
click at [145, 481] on link "Launch Campaign" at bounding box center [144, 481] width 85 height 22
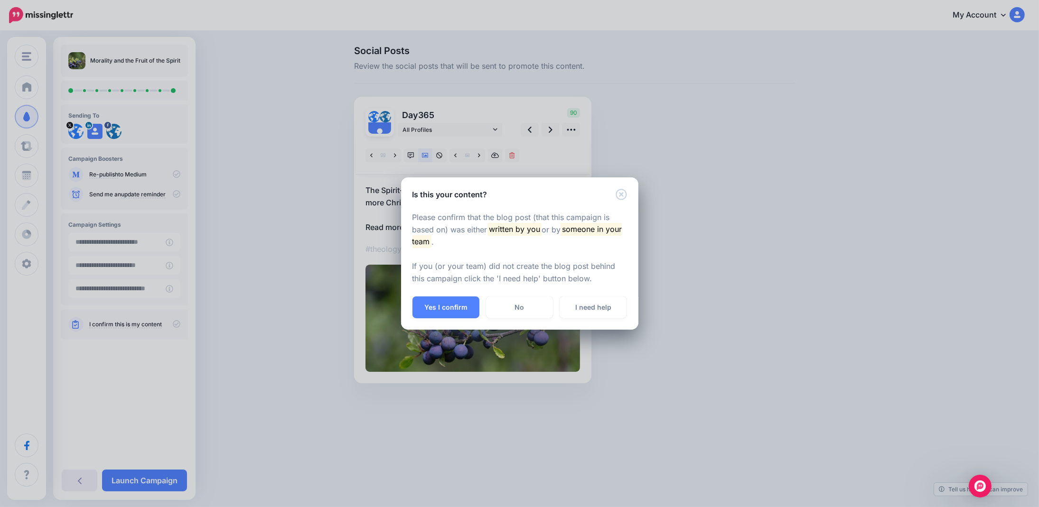
click at [428, 308] on button "Yes I confirm" at bounding box center [445, 308] width 67 height 22
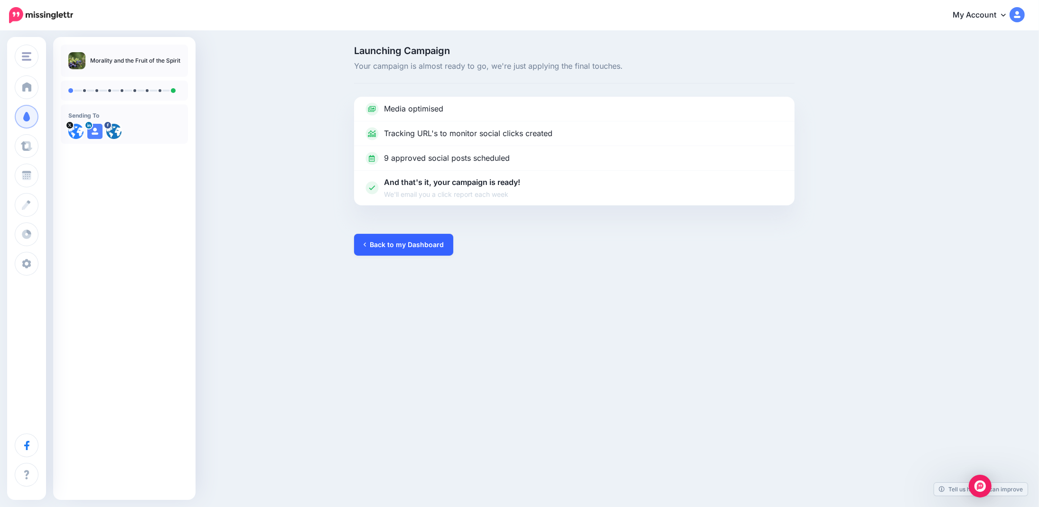
click at [411, 250] on link "Back to my Dashboard" at bounding box center [403, 245] width 99 height 22
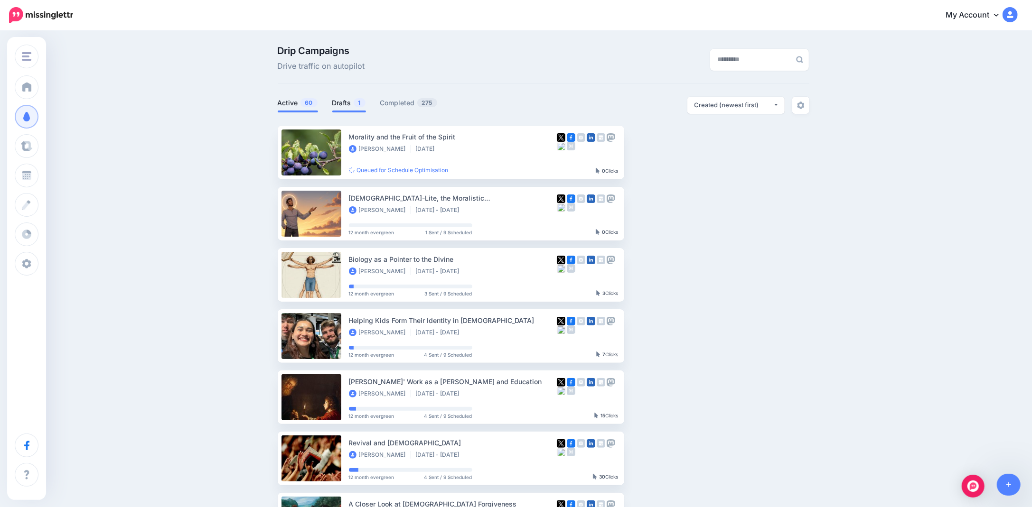
click at [342, 100] on link "Drafts 1" at bounding box center [349, 102] width 34 height 11
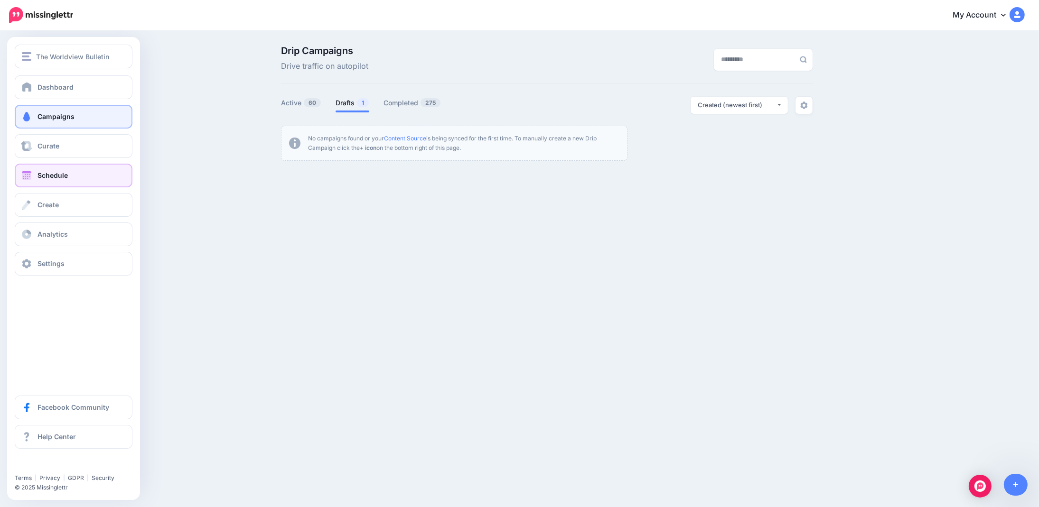
click at [43, 177] on span "Schedule" at bounding box center [52, 175] width 30 height 8
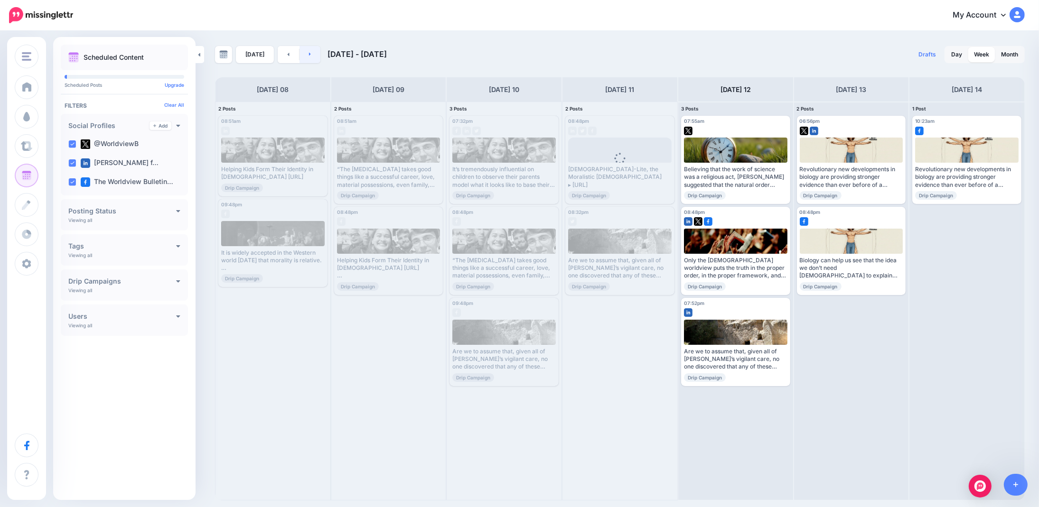
click at [305, 56] on link at bounding box center [309, 54] width 21 height 17
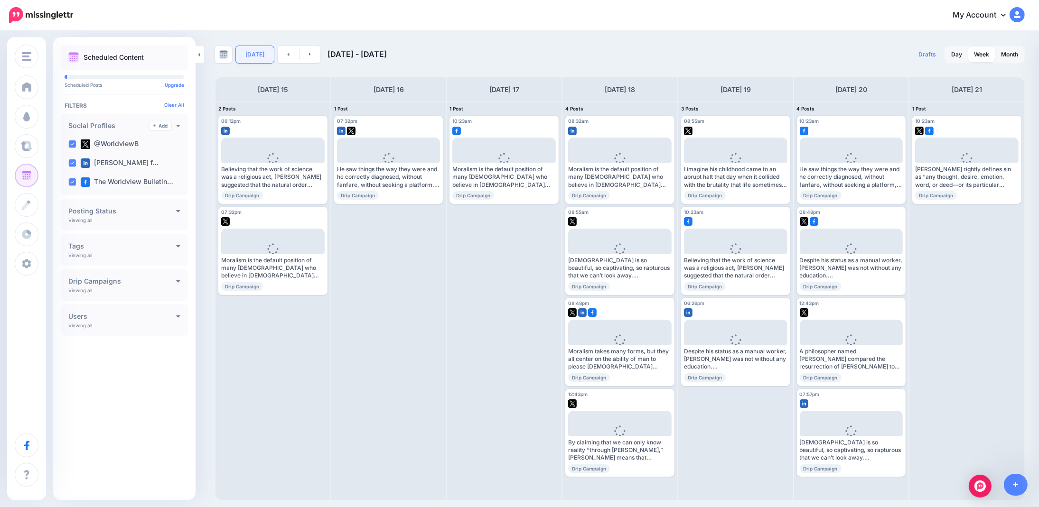
click at [257, 54] on link "[DATE]" at bounding box center [255, 54] width 38 height 17
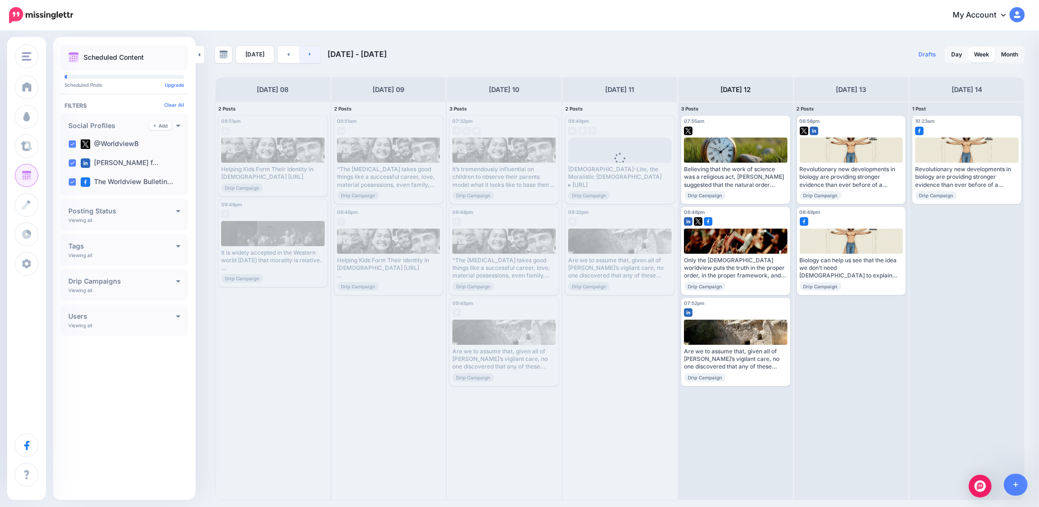
click at [303, 54] on link at bounding box center [309, 54] width 21 height 17
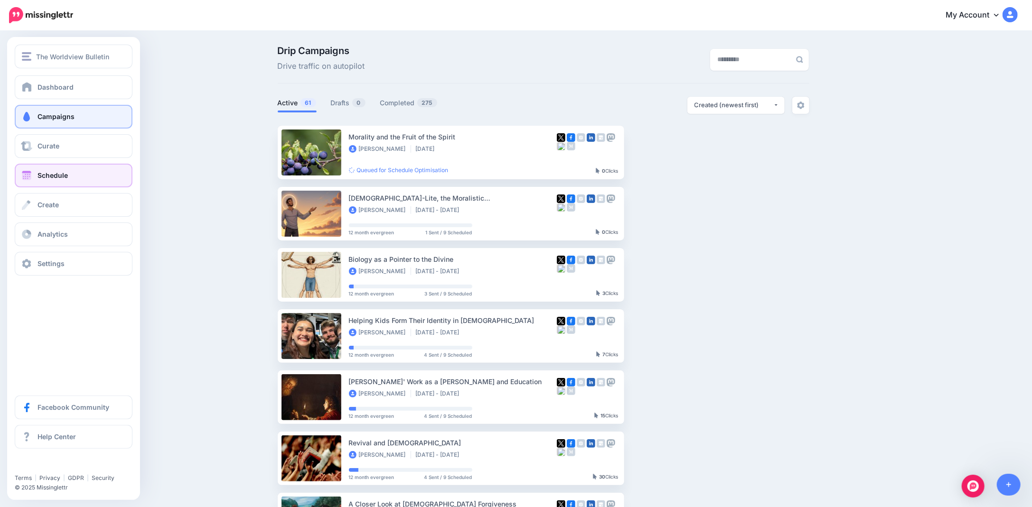
click at [41, 178] on span "Schedule" at bounding box center [52, 175] width 30 height 8
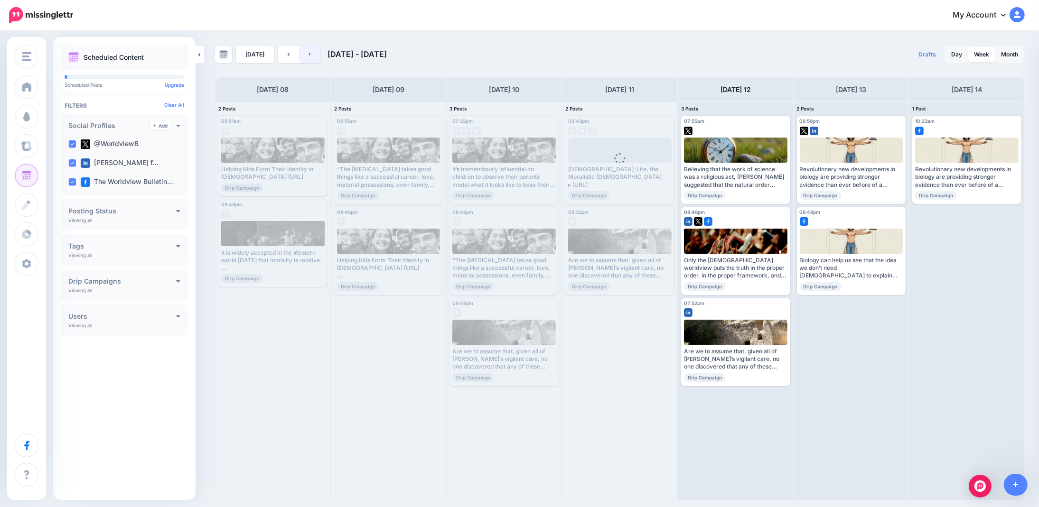
click at [304, 55] on link at bounding box center [309, 54] width 21 height 17
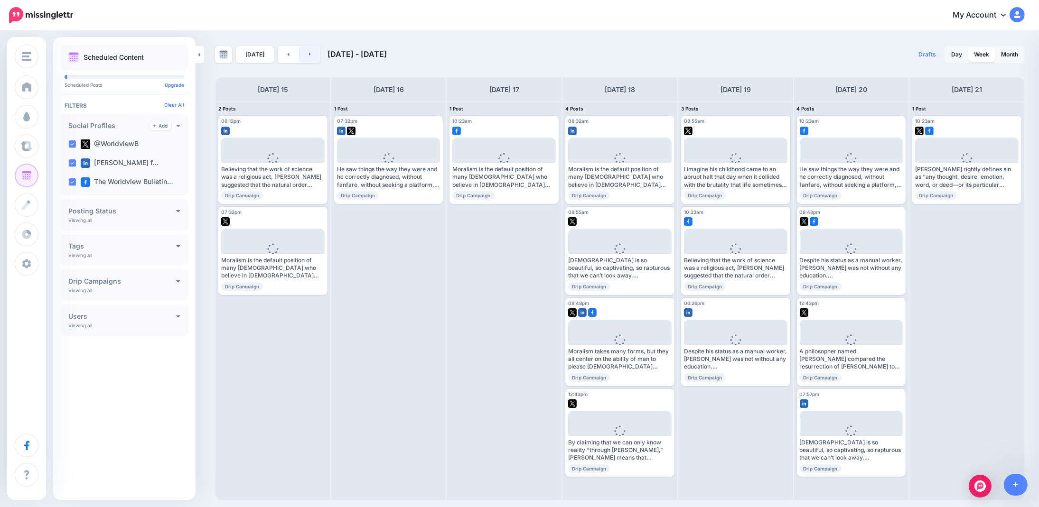
click at [315, 53] on link at bounding box center [309, 54] width 21 height 17
